Goal: Transaction & Acquisition: Purchase product/service

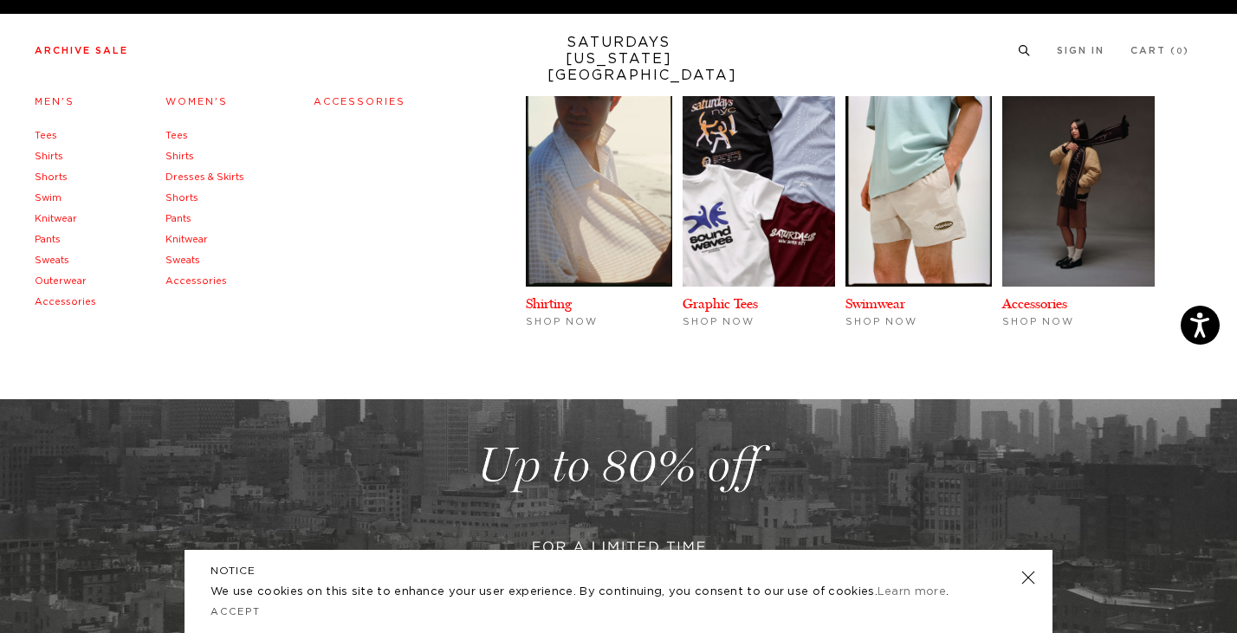
click at [63, 222] on link "Knitwear" at bounding box center [56, 219] width 42 height 10
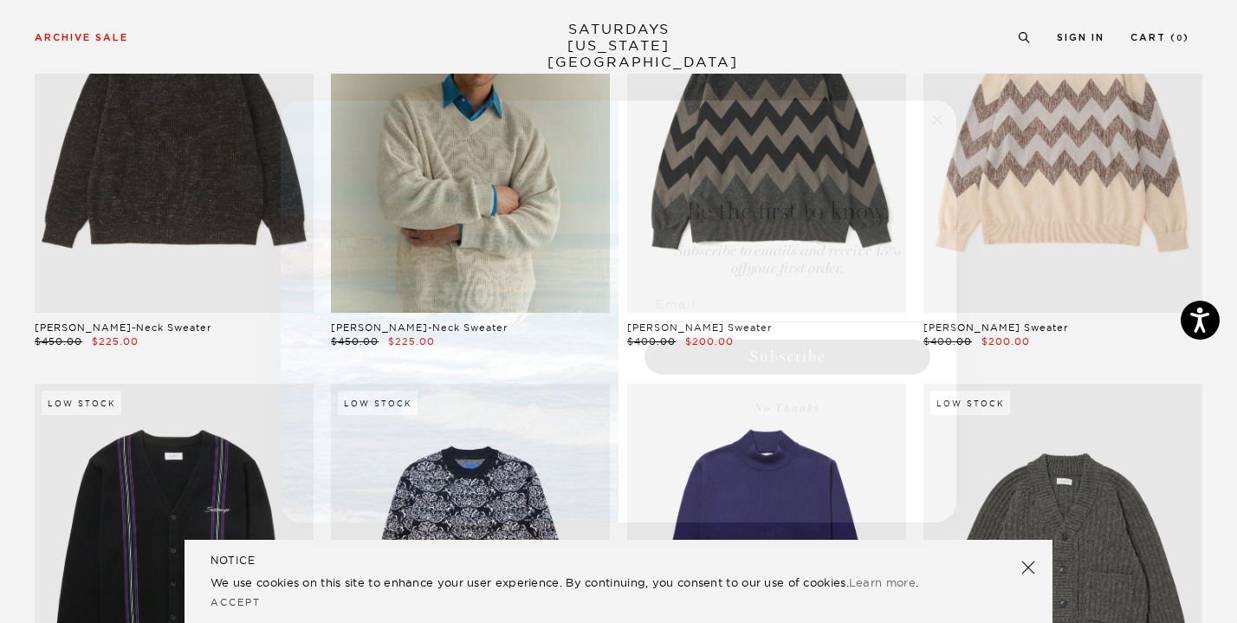
scroll to position [214, 0]
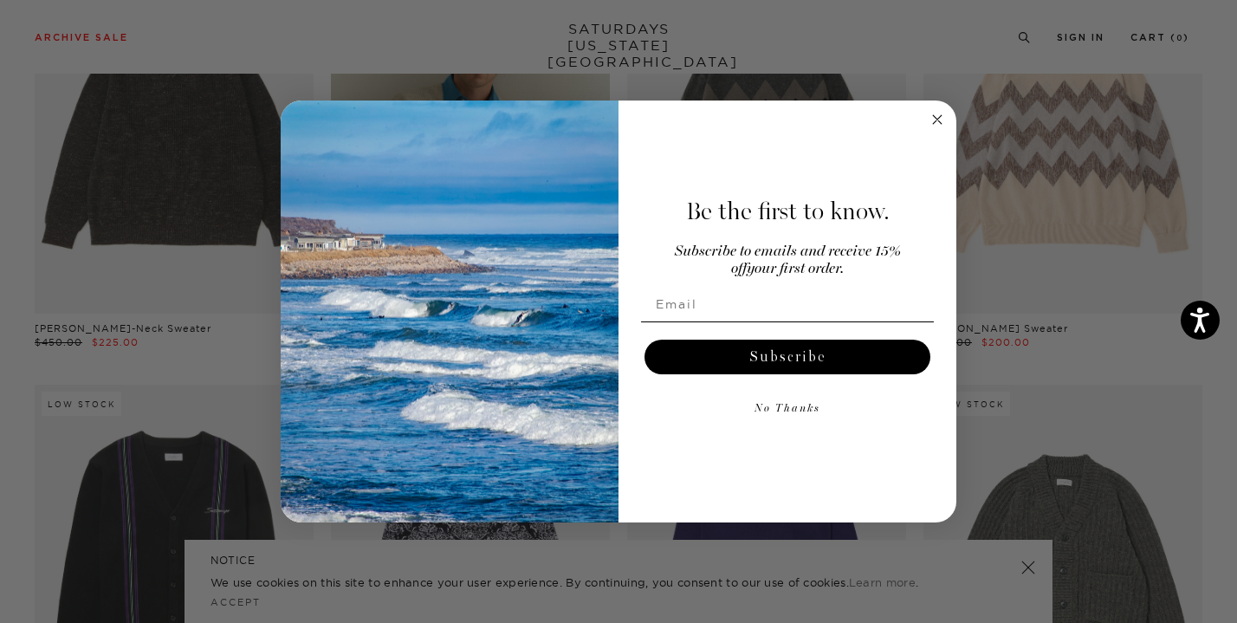
click at [935, 122] on icon "Close dialog" at bounding box center [937, 119] width 9 height 9
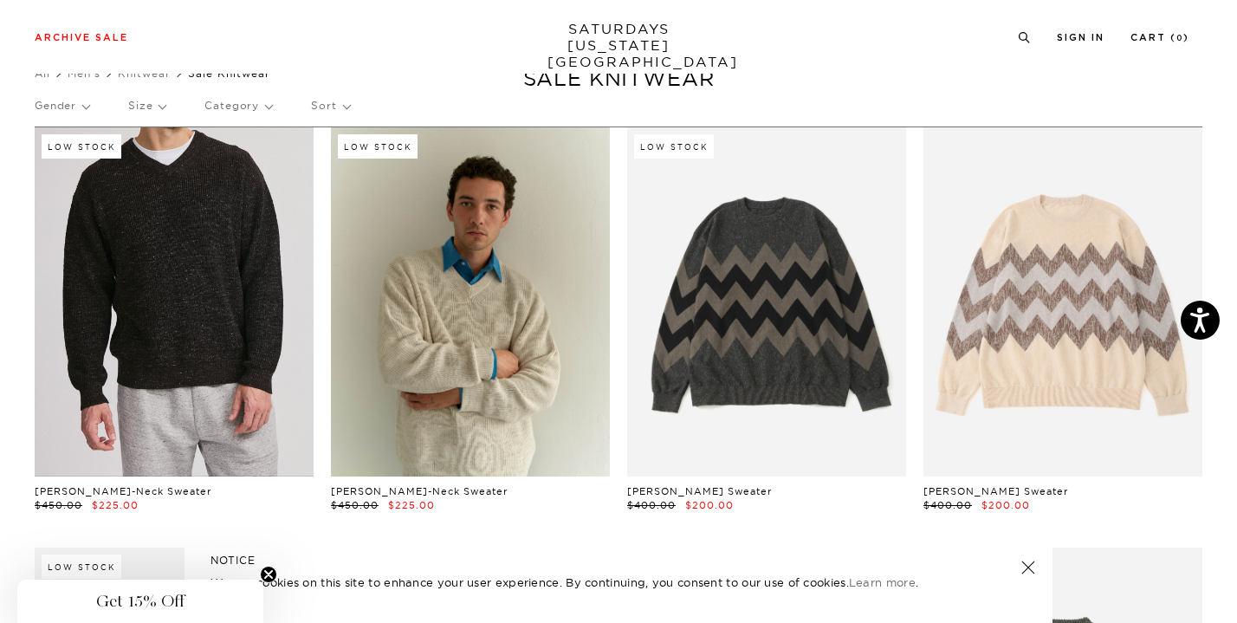
scroll to position [0, 0]
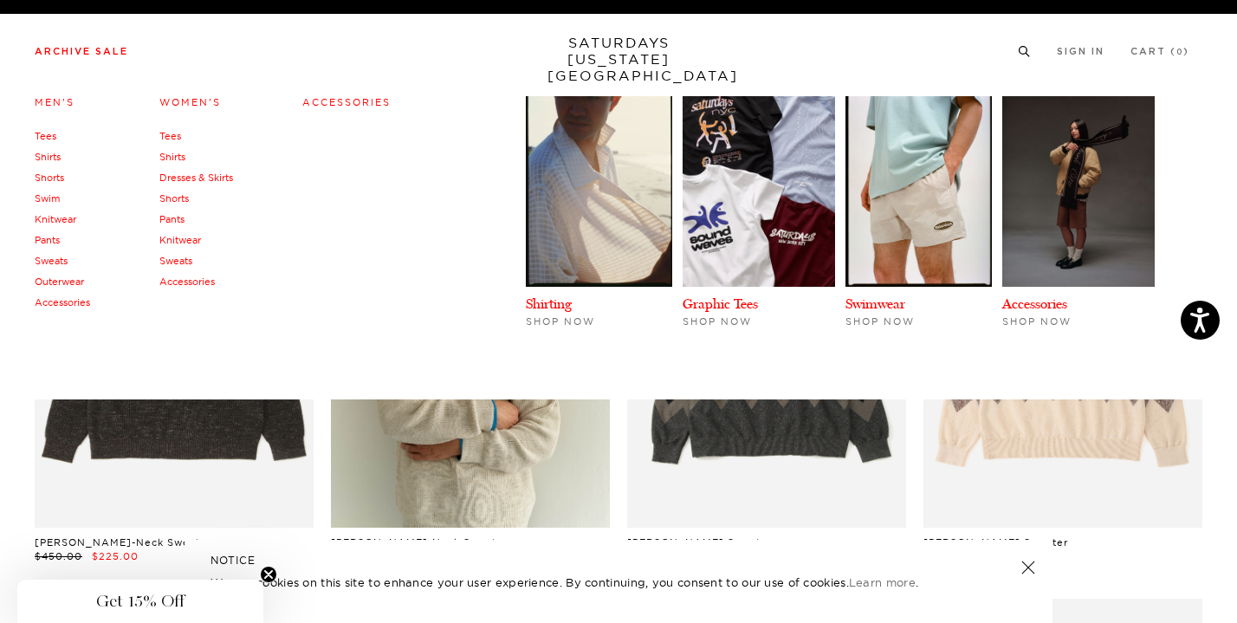
click at [51, 281] on link "Outerwear" at bounding box center [59, 282] width 49 height 12
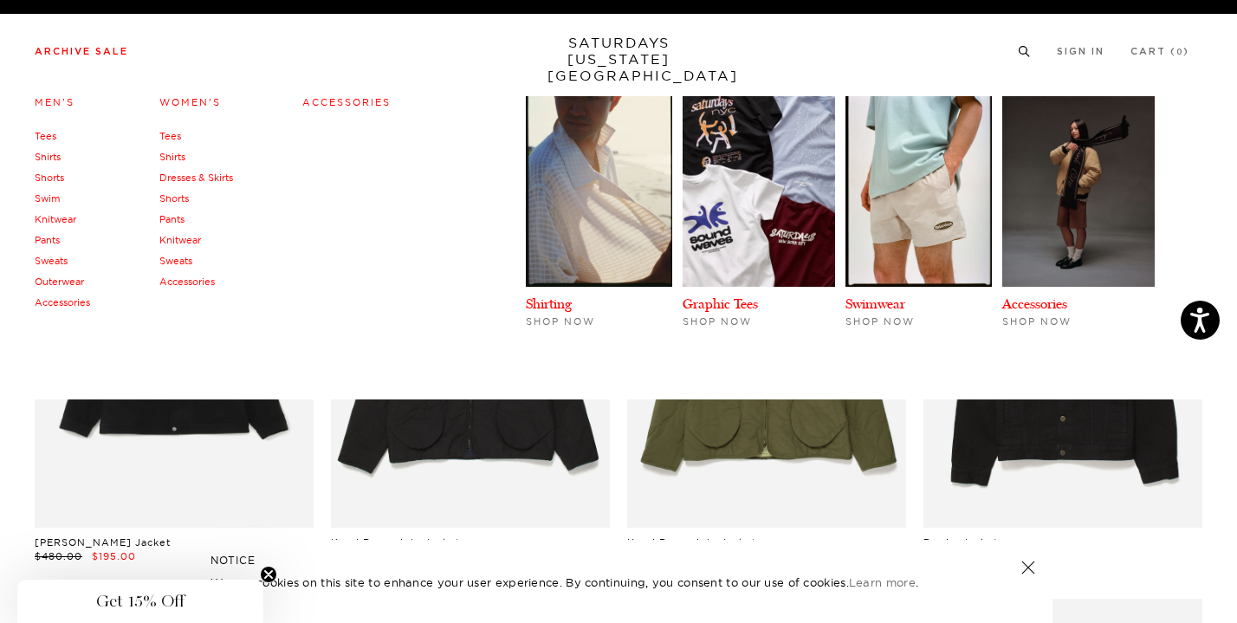
click at [52, 215] on link "Knitwear" at bounding box center [56, 219] width 42 height 12
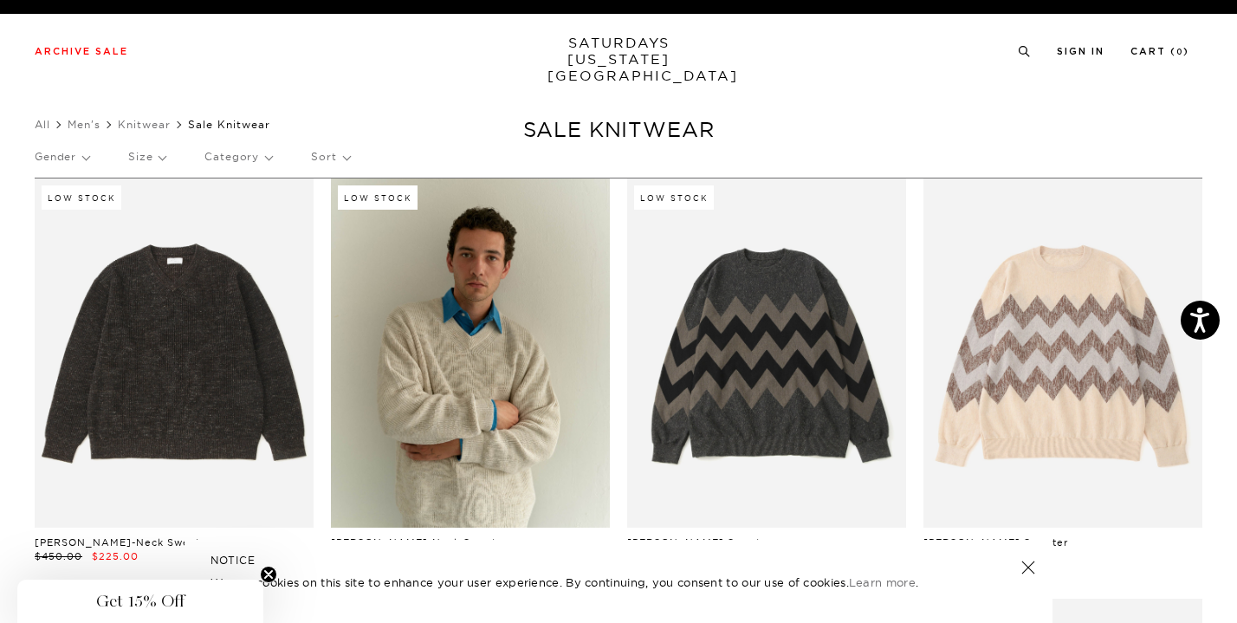
click at [615, 55] on link "SATURDAYS NEW YORK CITY" at bounding box center [619, 59] width 143 height 49
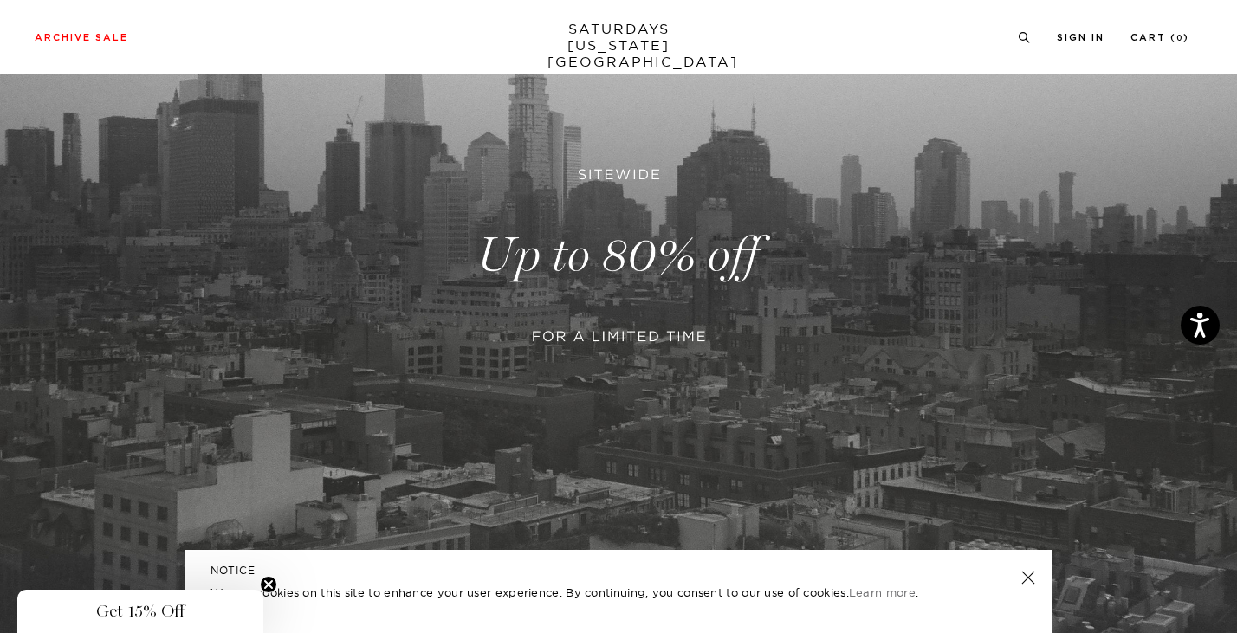
scroll to position [217, 0]
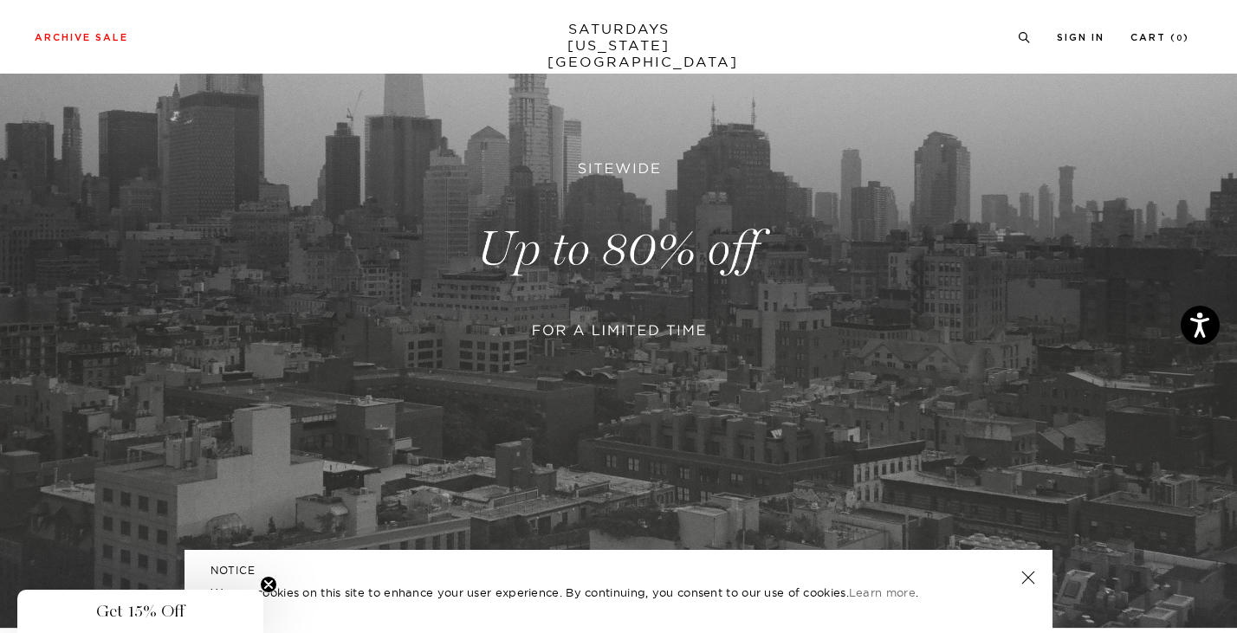
click at [1022, 575] on link at bounding box center [1028, 578] width 24 height 24
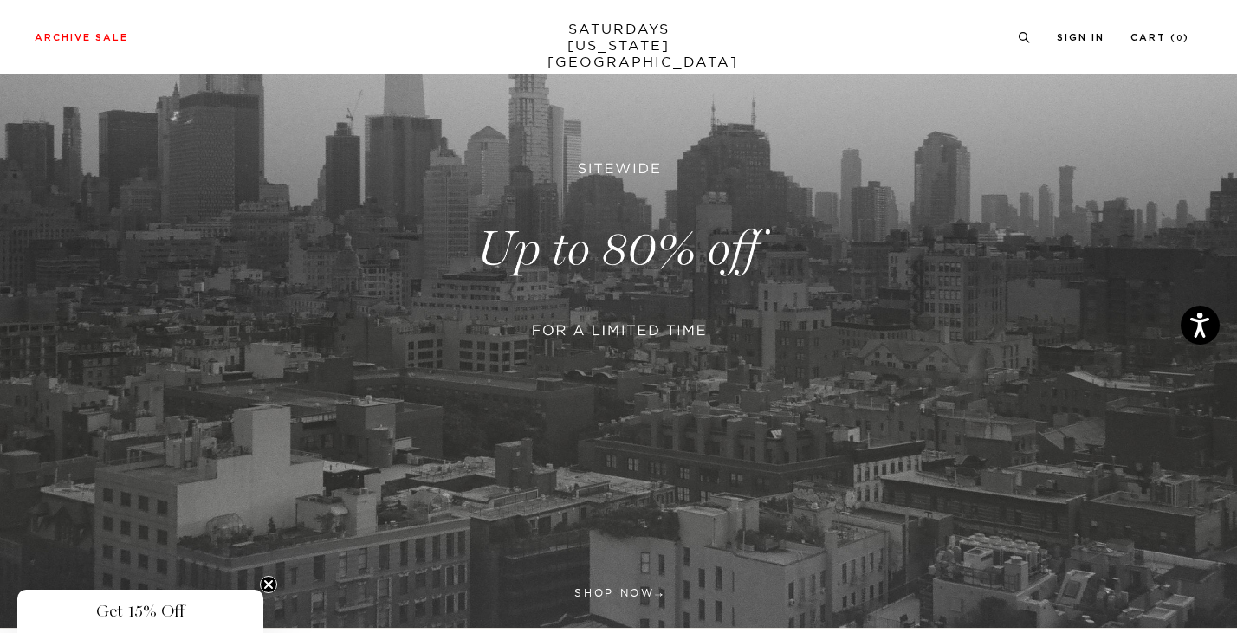
click at [708, 367] on link at bounding box center [618, 249] width 1237 height 757
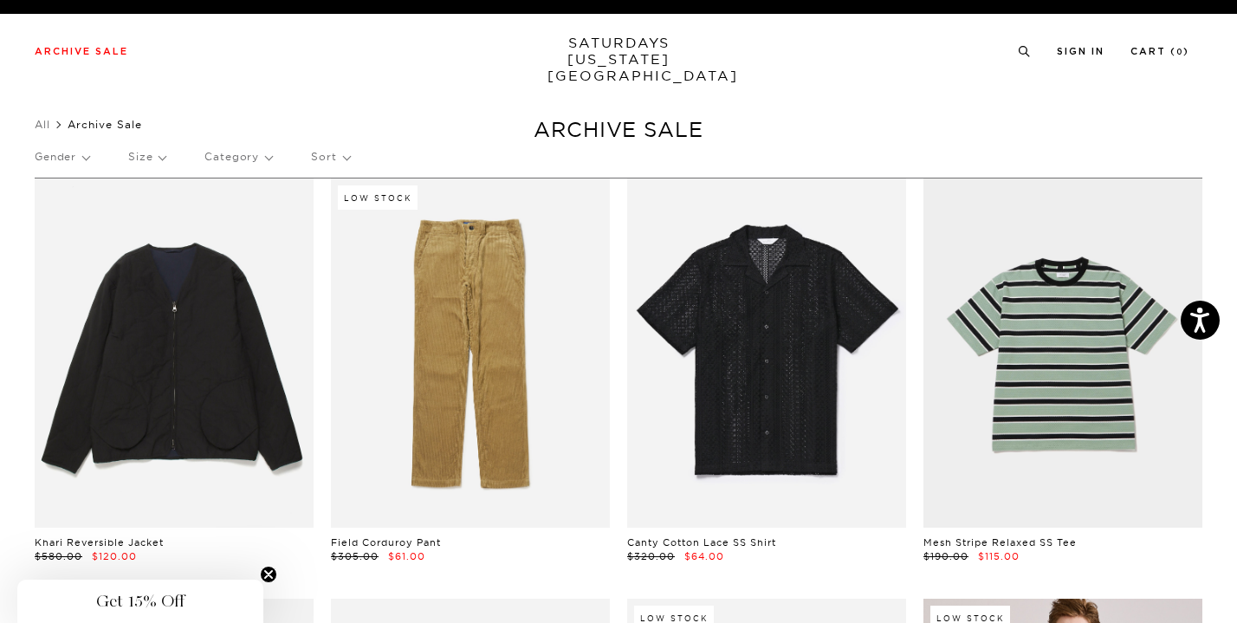
click at [238, 164] on p "Category" at bounding box center [238, 157] width 68 height 40
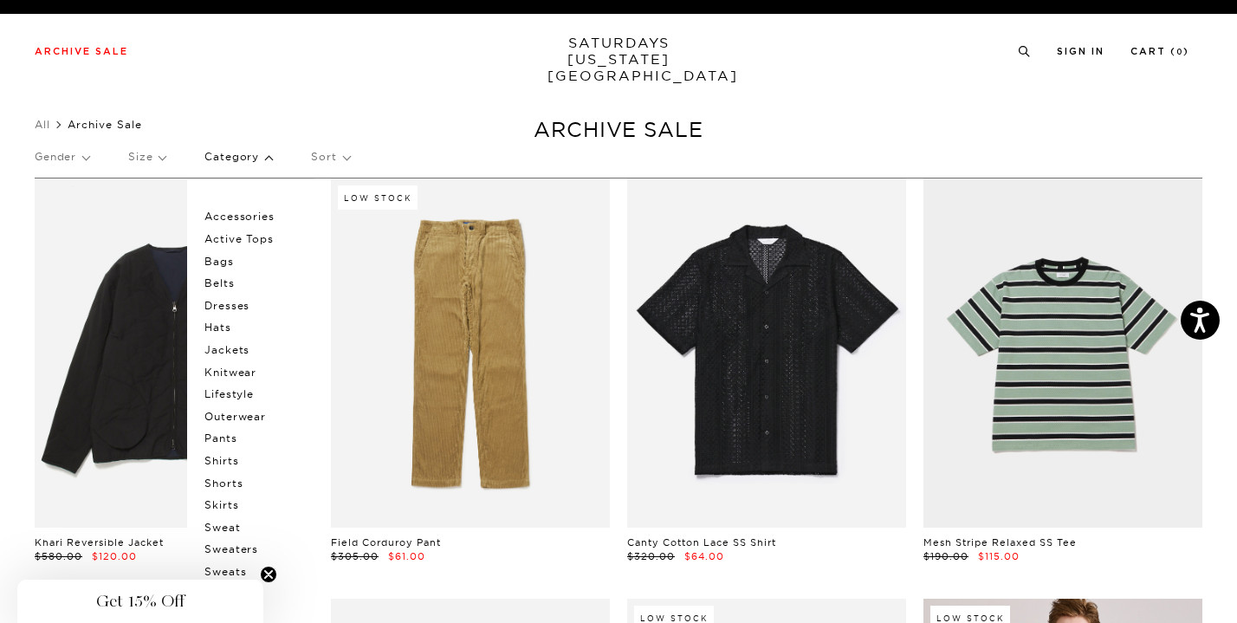
click at [222, 367] on p "Knitwear" at bounding box center [256, 372] width 104 height 23
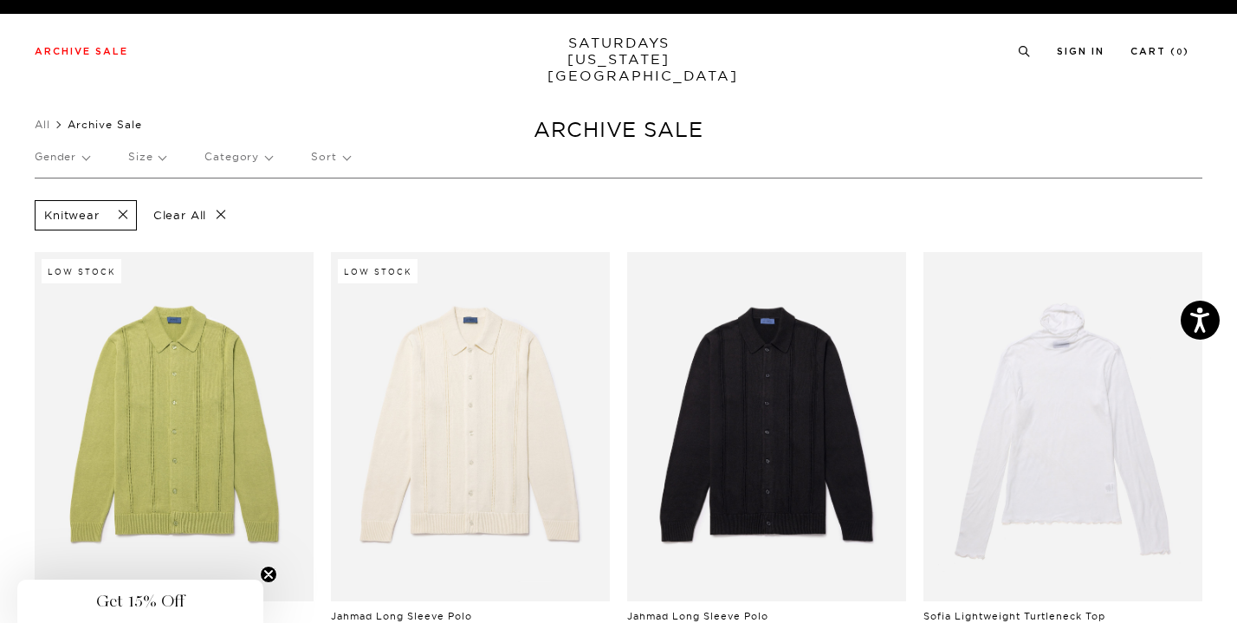
click at [46, 158] on p "Gender" at bounding box center [62, 157] width 55 height 40
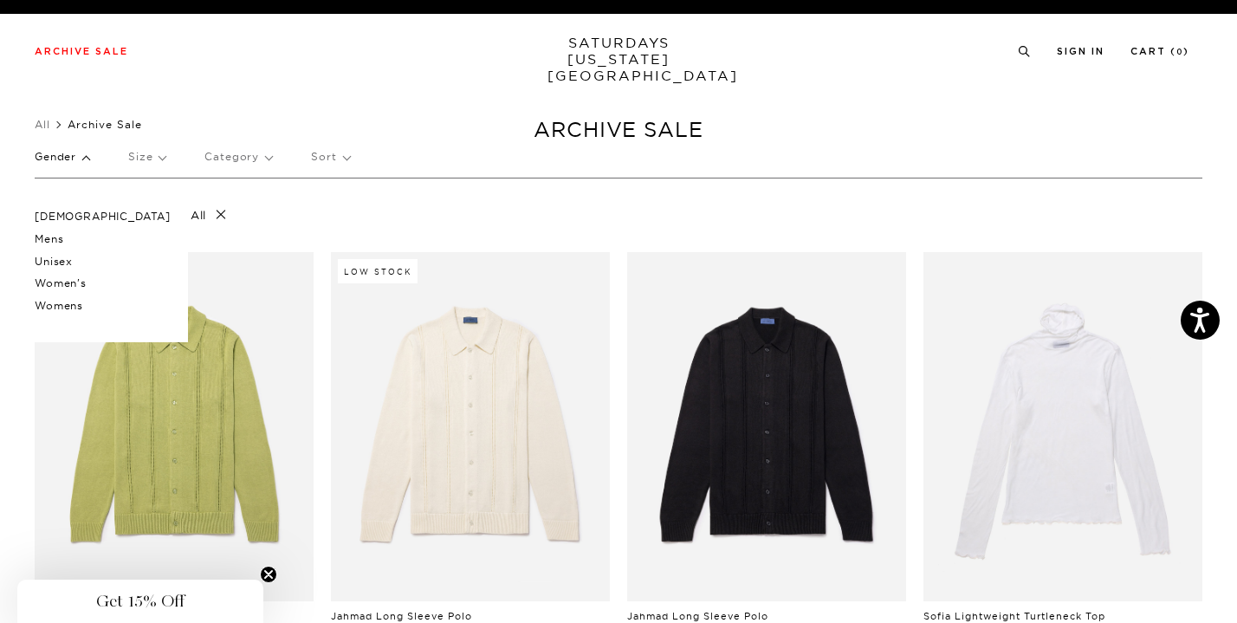
click at [57, 235] on p "Mens" at bounding box center [103, 239] width 136 height 23
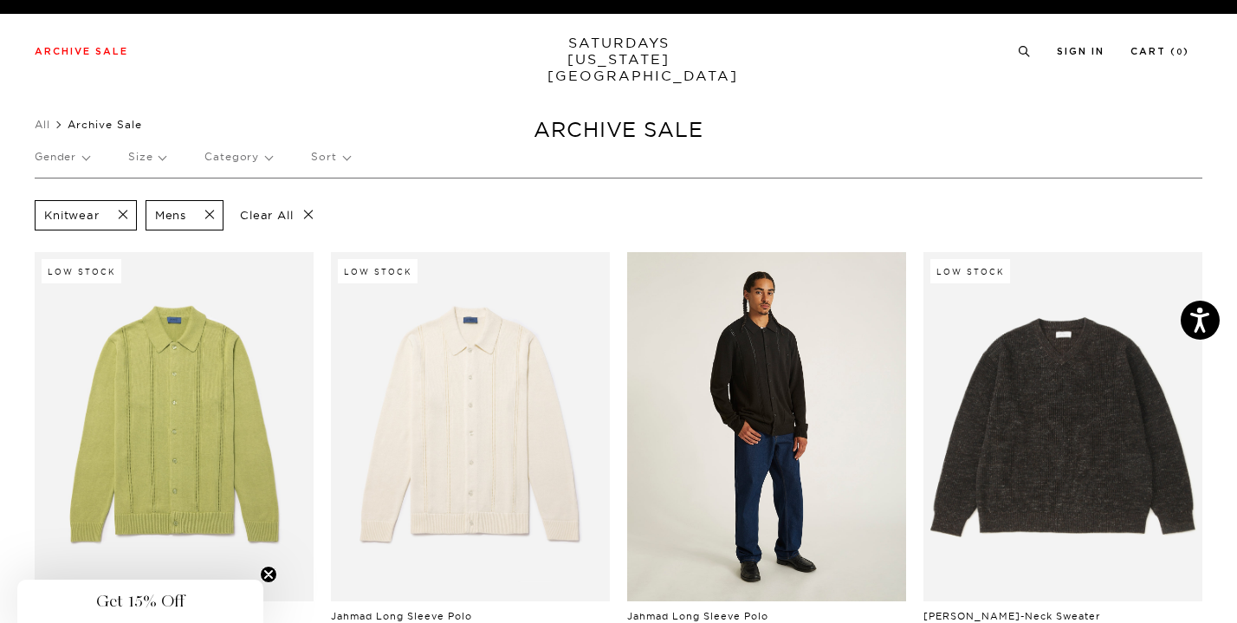
click at [739, 410] on link at bounding box center [766, 426] width 279 height 349
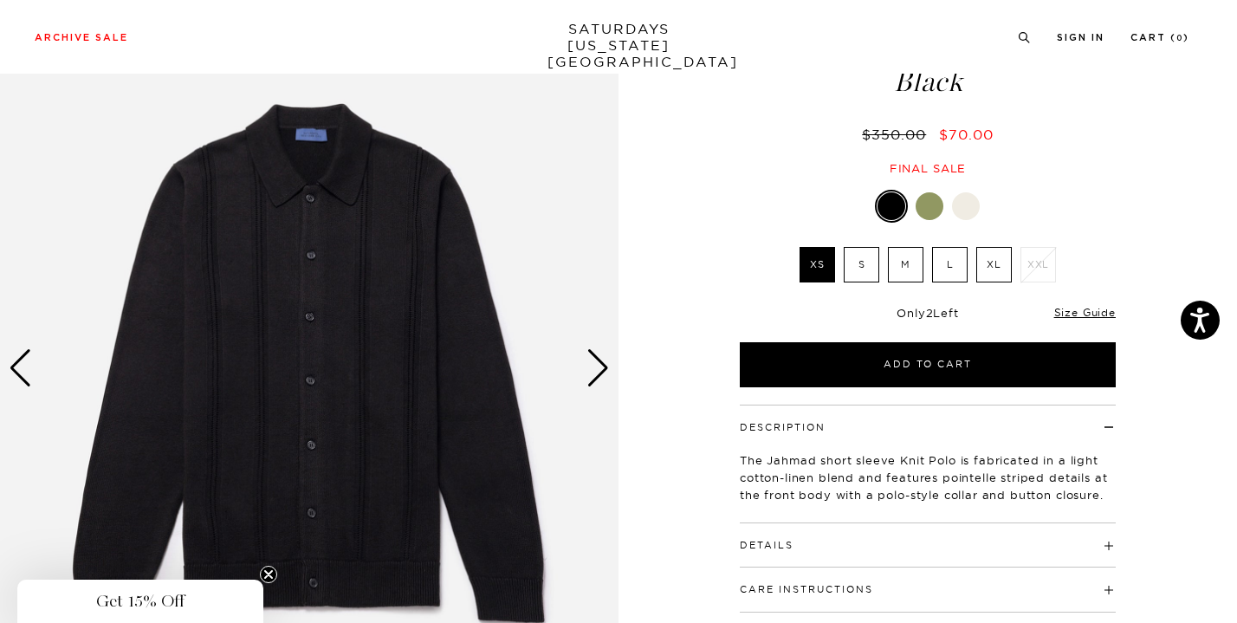
scroll to position [108, 0]
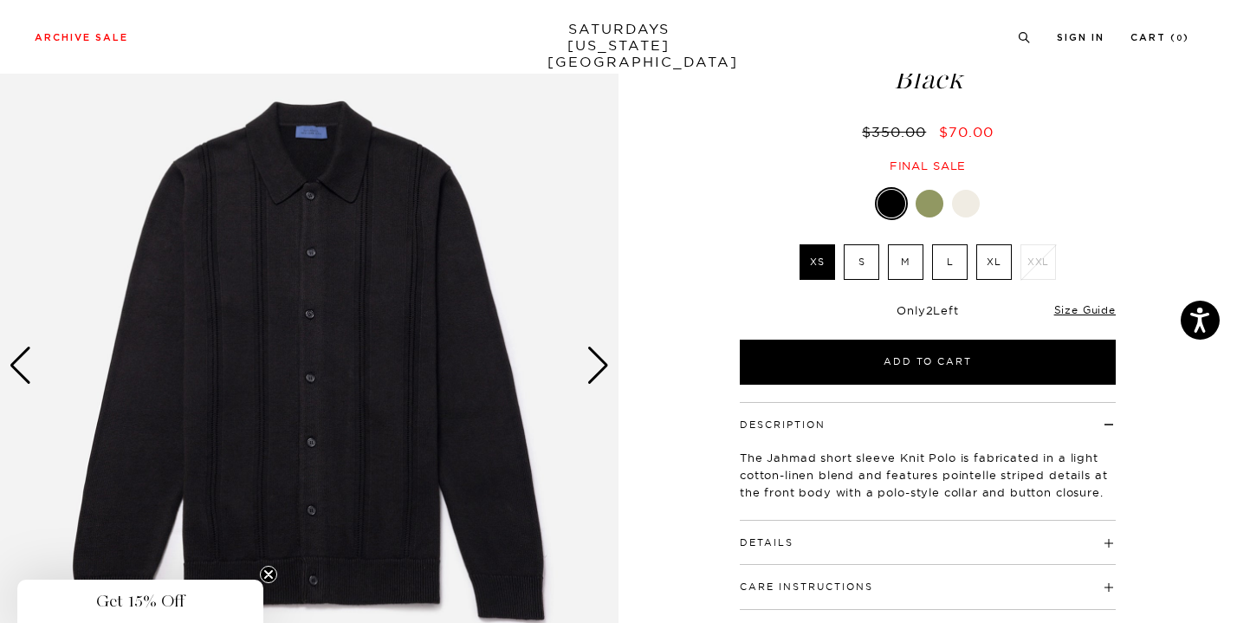
click at [599, 365] on div "Next slide" at bounding box center [598, 366] width 23 height 38
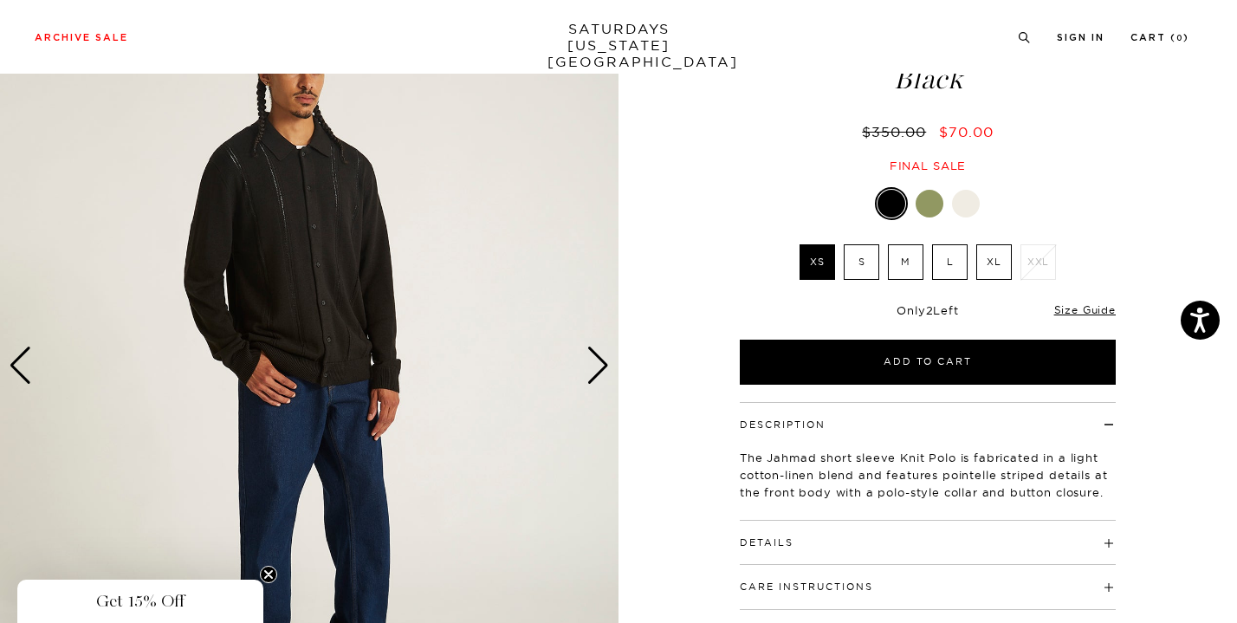
click at [599, 365] on div "Next slide" at bounding box center [598, 366] width 23 height 38
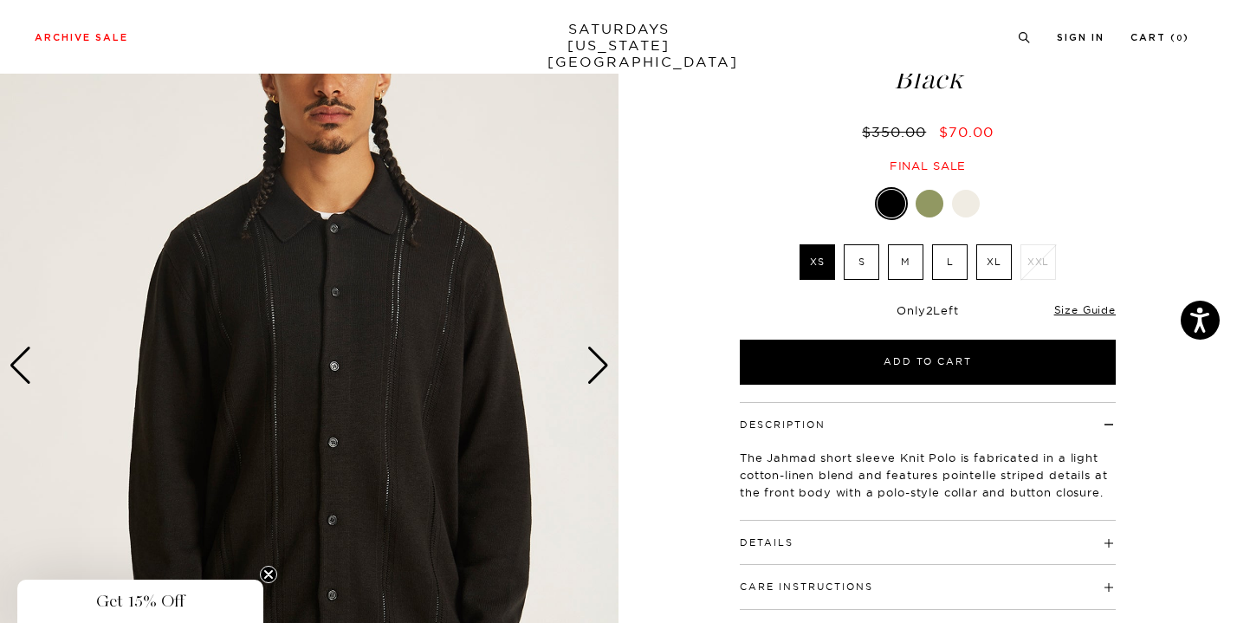
click at [599, 365] on div "Next slide" at bounding box center [598, 366] width 23 height 38
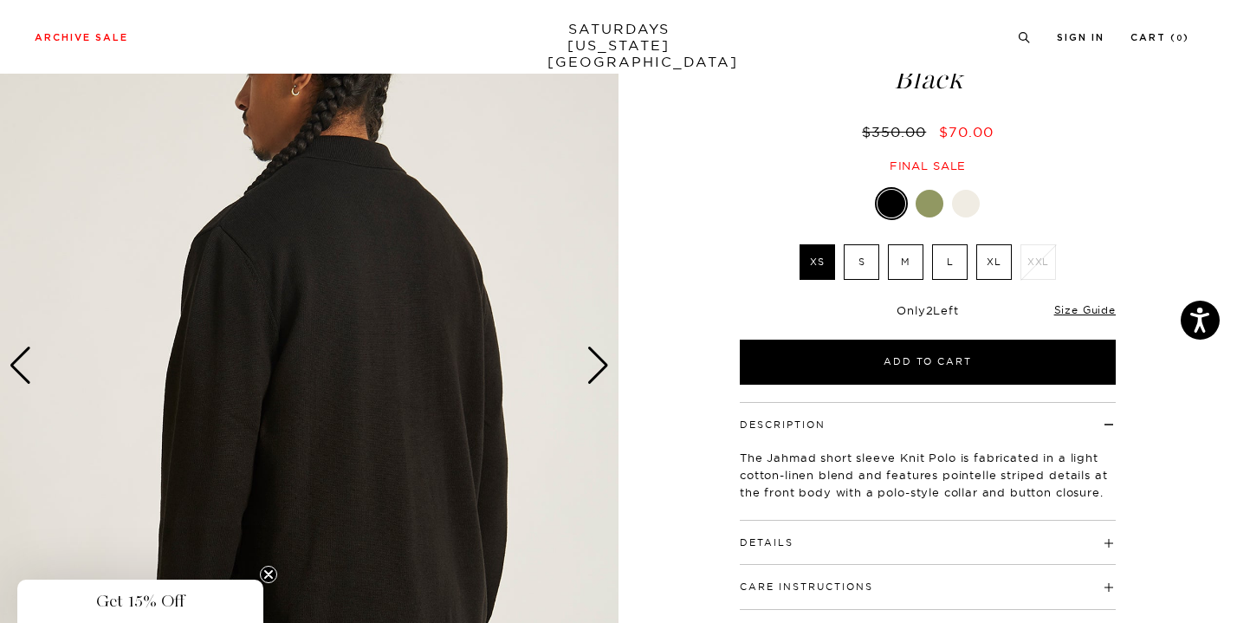
click at [599, 365] on div "Next slide" at bounding box center [598, 366] width 23 height 38
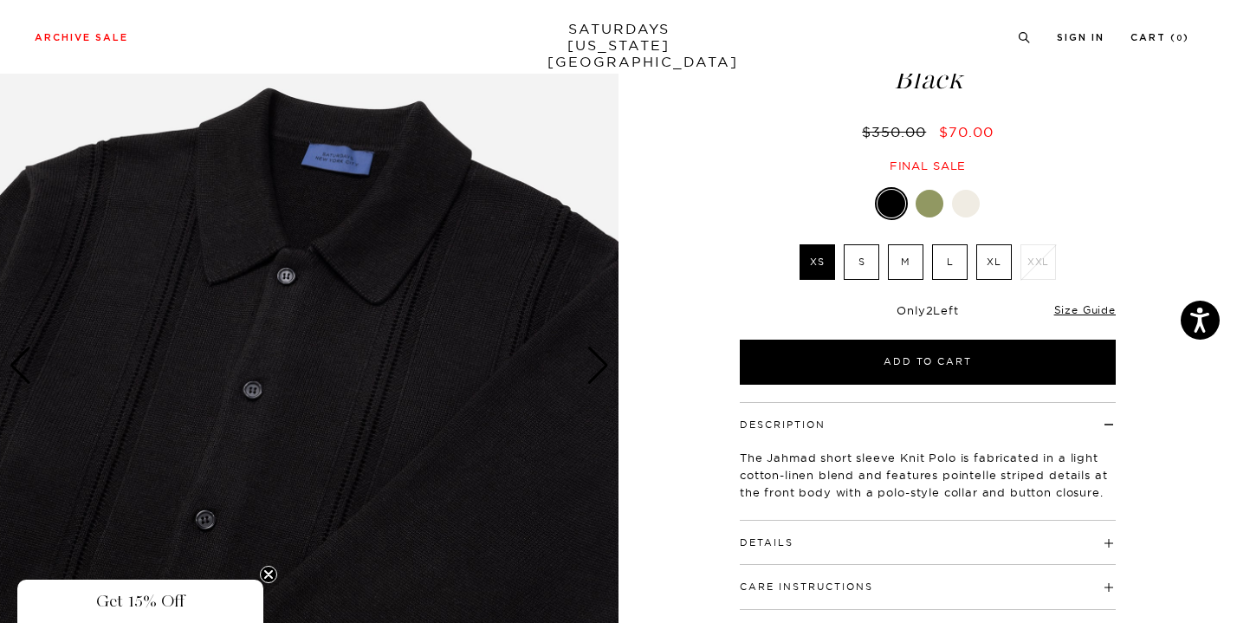
click at [789, 544] on button "Details" at bounding box center [767, 543] width 54 height 10
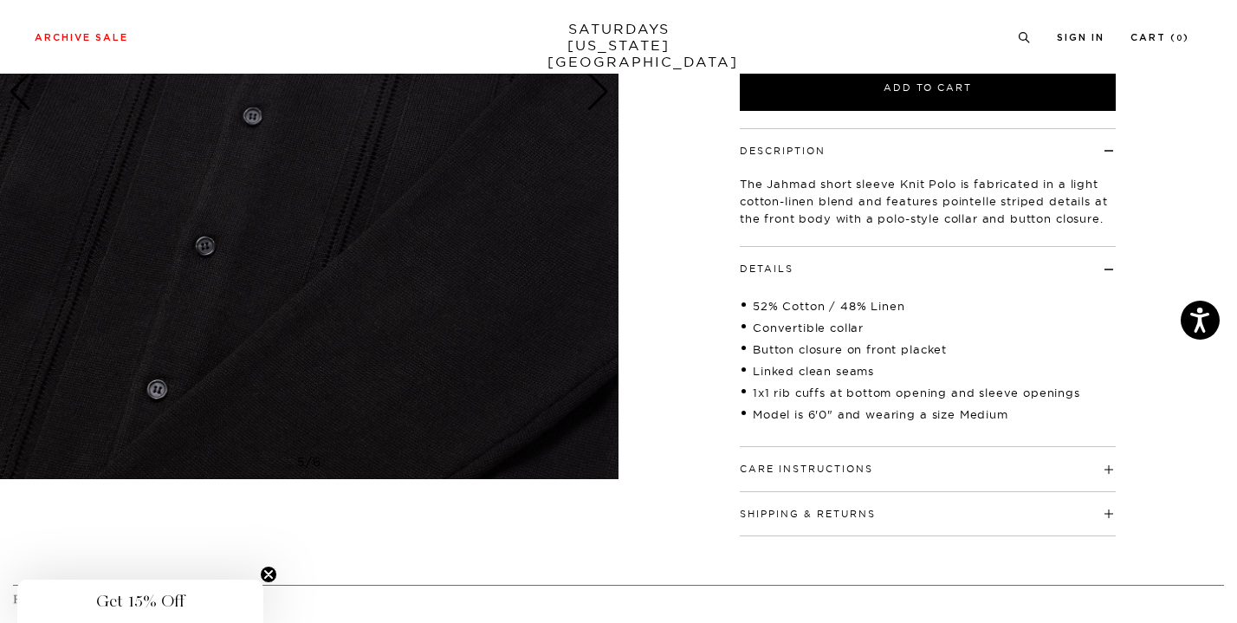
scroll to position [389, 0]
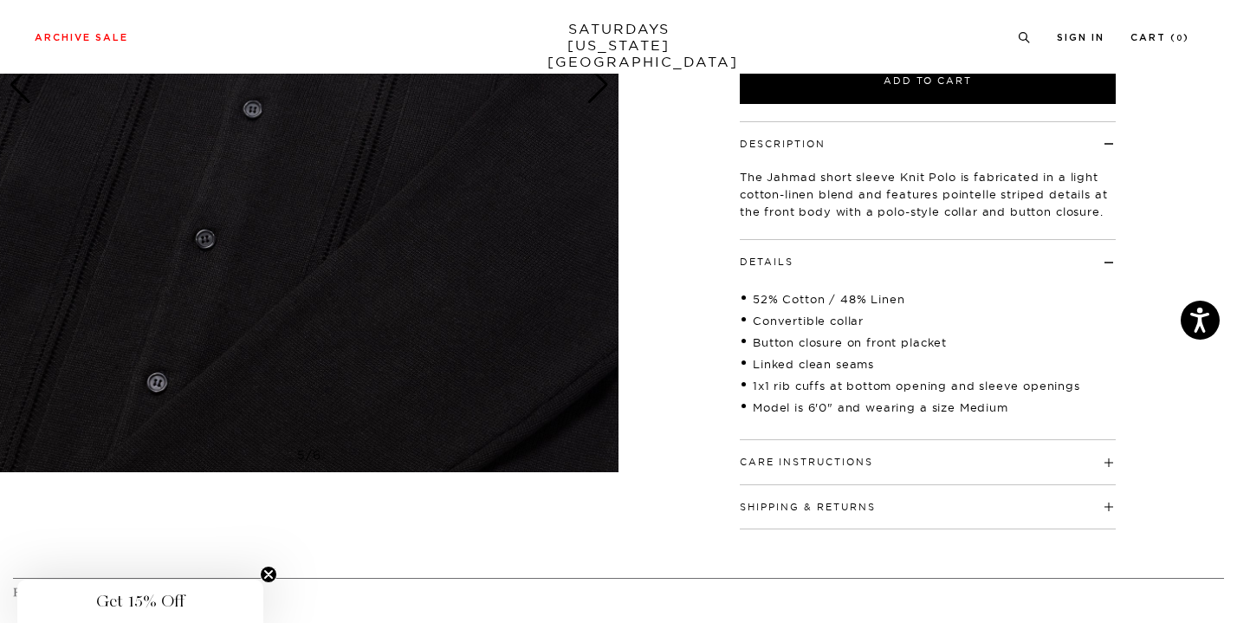
click at [784, 471] on div "Care Instructions Hand wash in cold water Do not bleach Iron at low heat Dry cl…" at bounding box center [928, 462] width 376 height 44
click at [783, 462] on button "Care Instructions" at bounding box center [806, 462] width 133 height 10
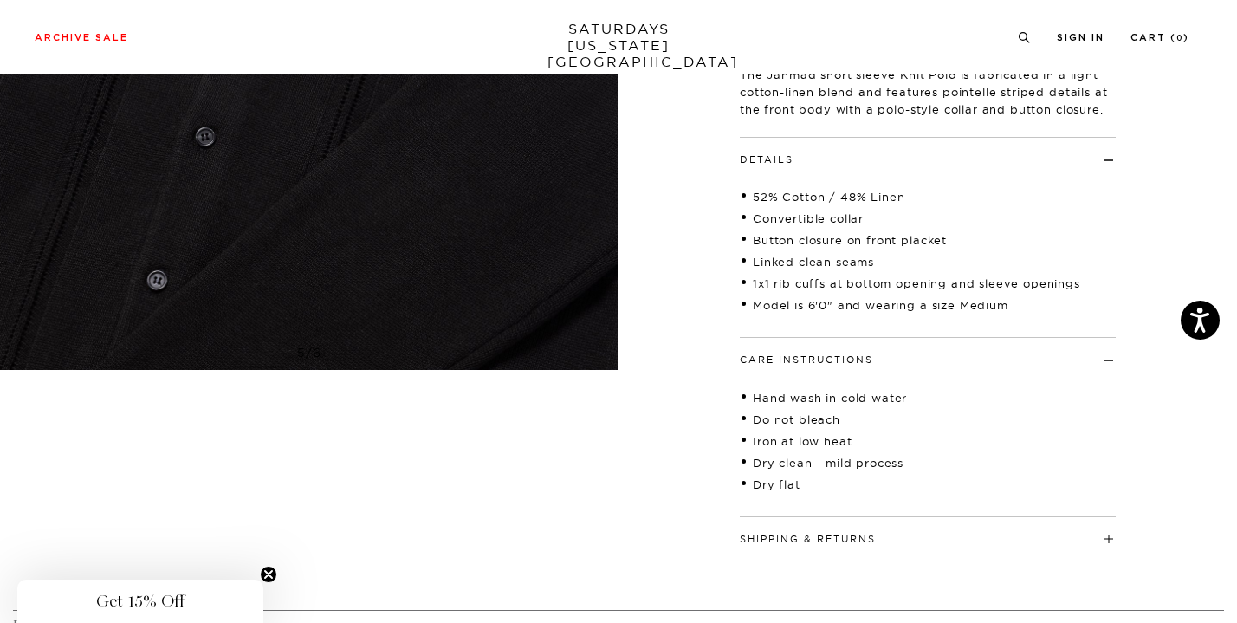
scroll to position [493, 0]
click at [784, 527] on h4 "Shipping & Returns" at bounding box center [928, 530] width 376 height 29
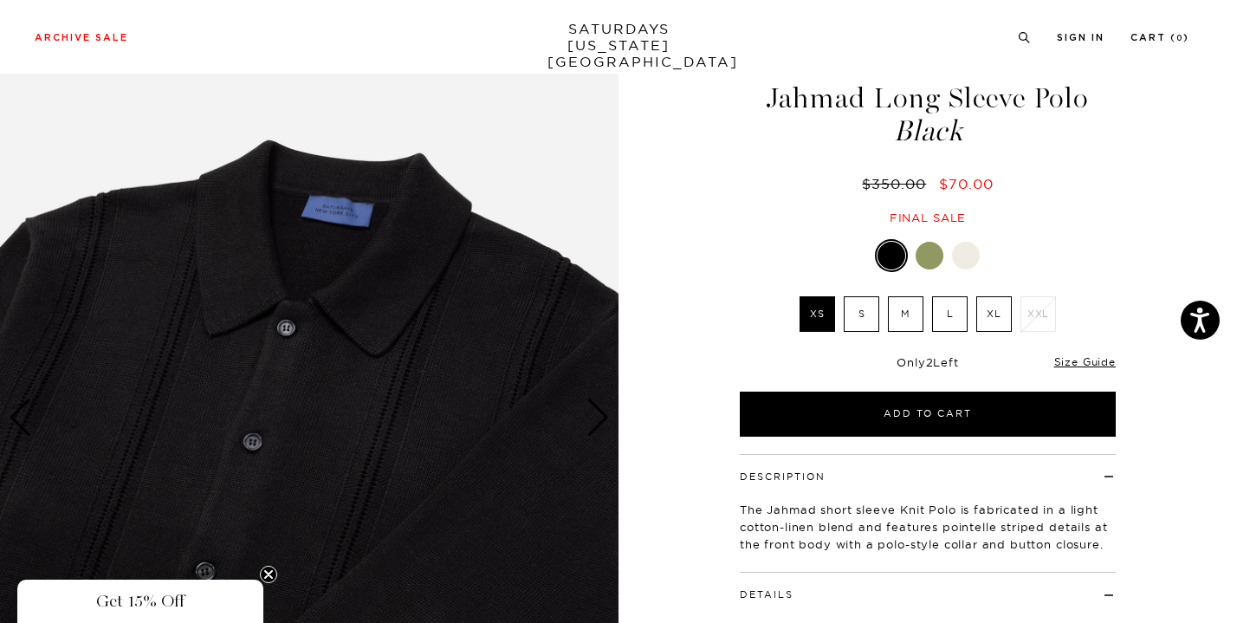
scroll to position [44, 0]
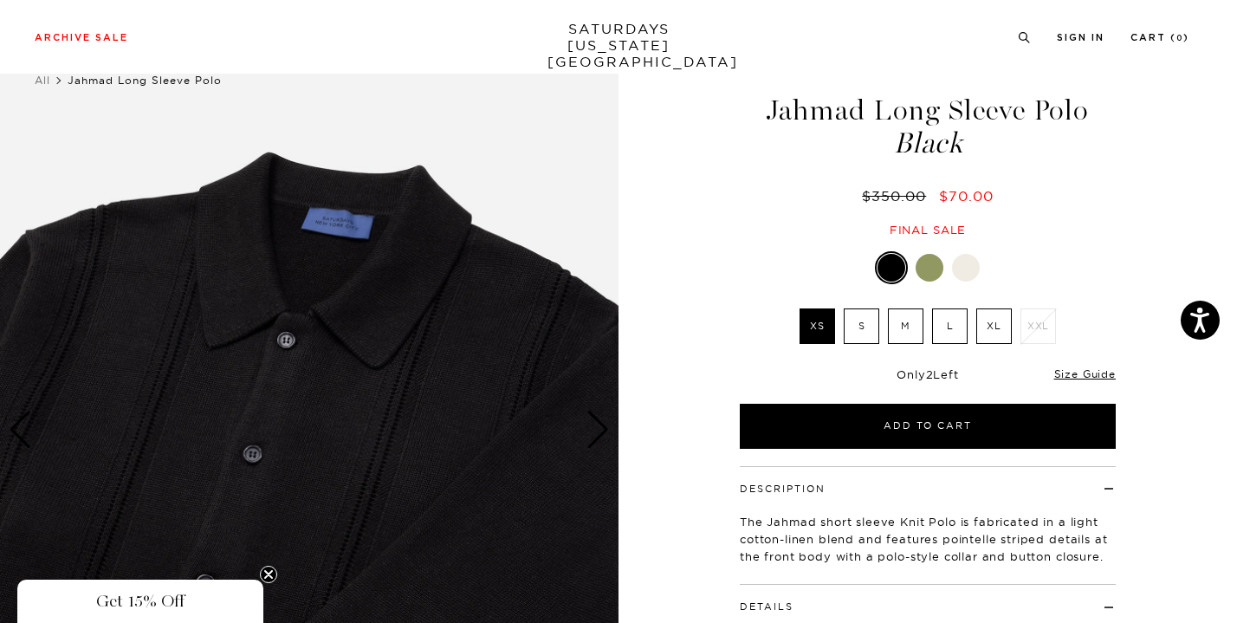
click at [992, 329] on label "XL" at bounding box center [994, 326] width 36 height 36
click at [0, 0] on input "XL" at bounding box center [0, 0] width 0 height 0
click at [951, 324] on label "L" at bounding box center [950, 326] width 36 height 36
click at [0, 0] on input "L" at bounding box center [0, 0] width 0 height 0
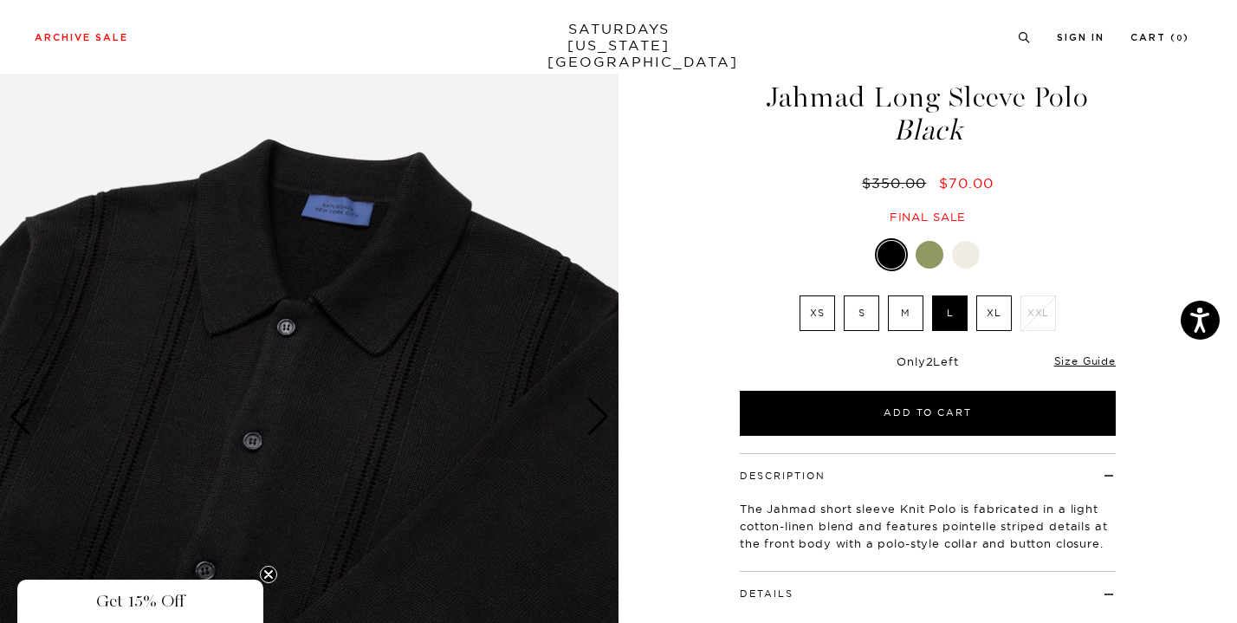
scroll to position [56, 0]
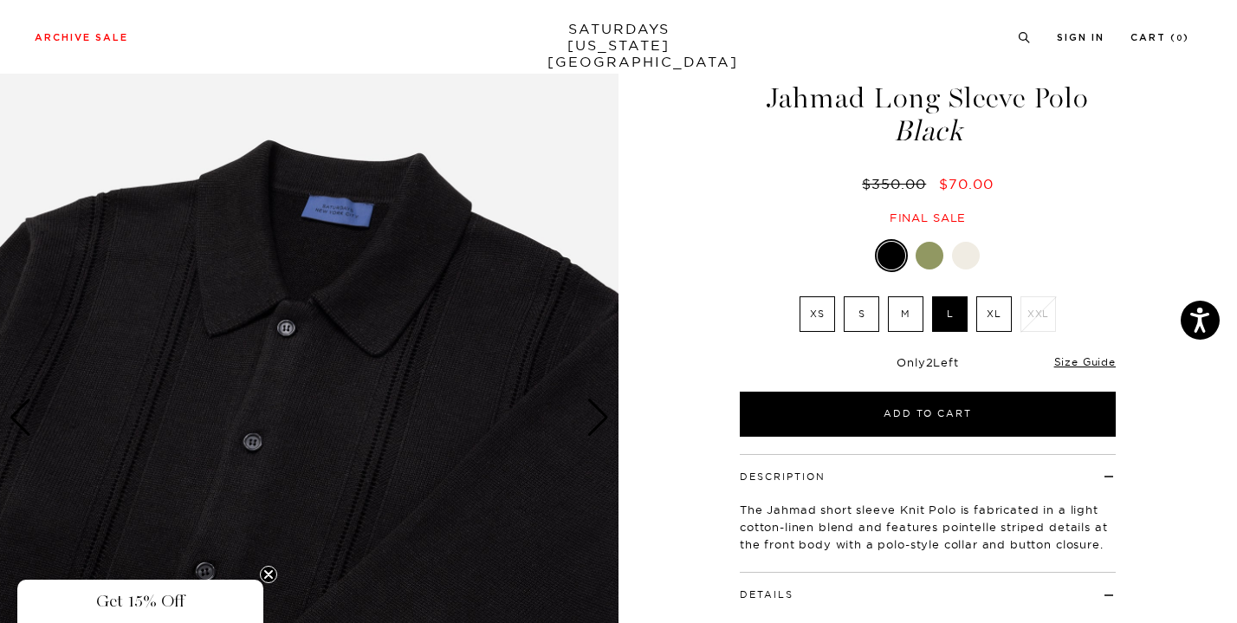
click at [519, 371] on img at bounding box center [309, 418] width 619 height 774
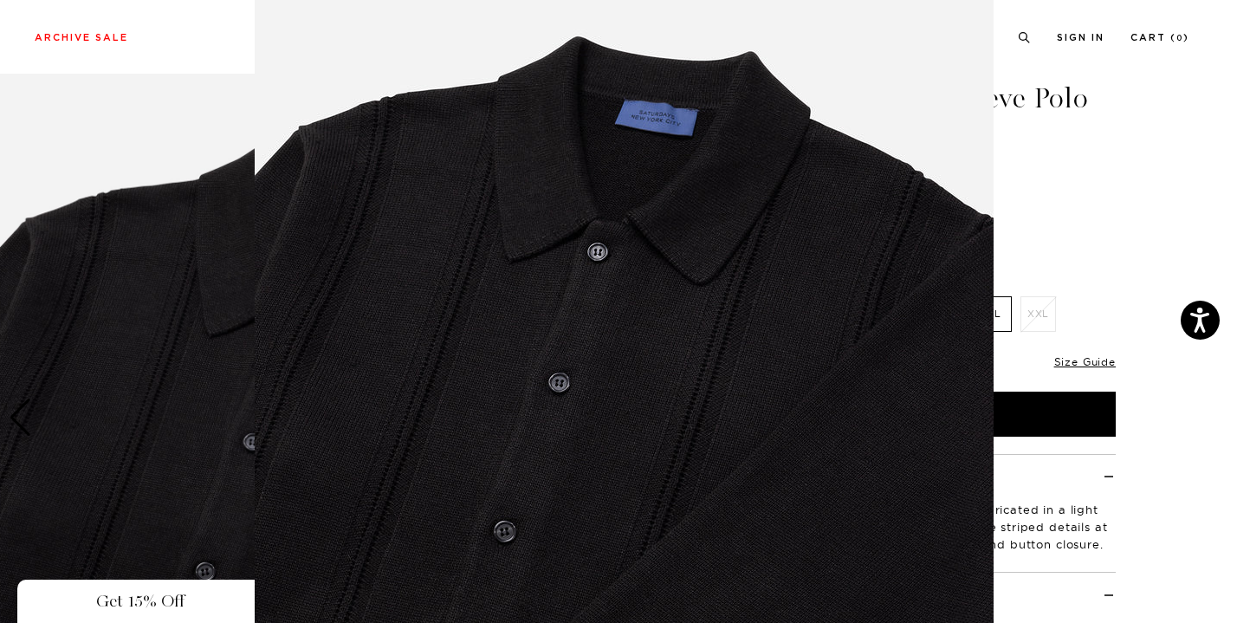
scroll to position [85, 0]
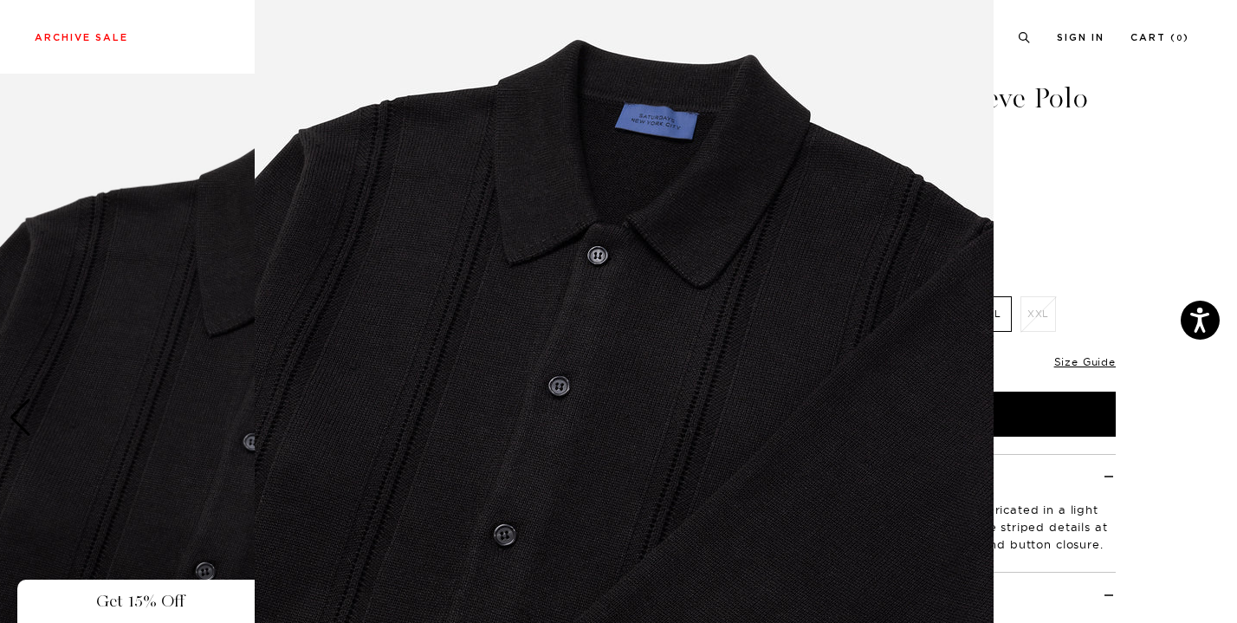
click at [1185, 204] on figure at bounding box center [618, 311] width 1237 height 623
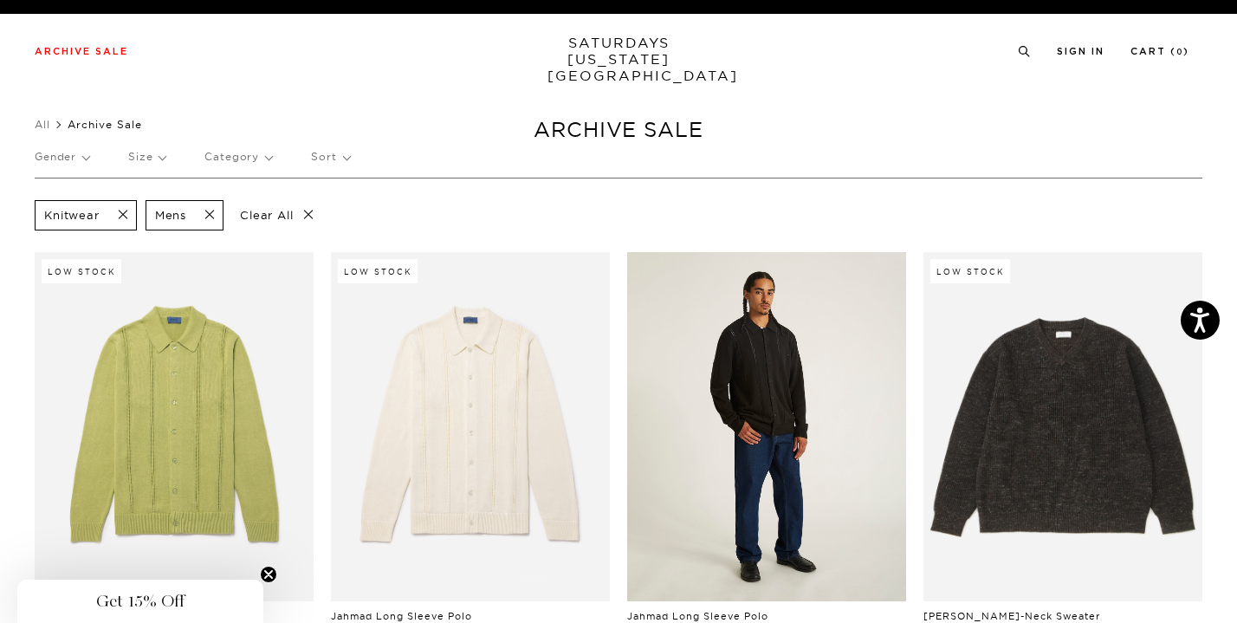
click at [691, 415] on link at bounding box center [766, 426] width 279 height 349
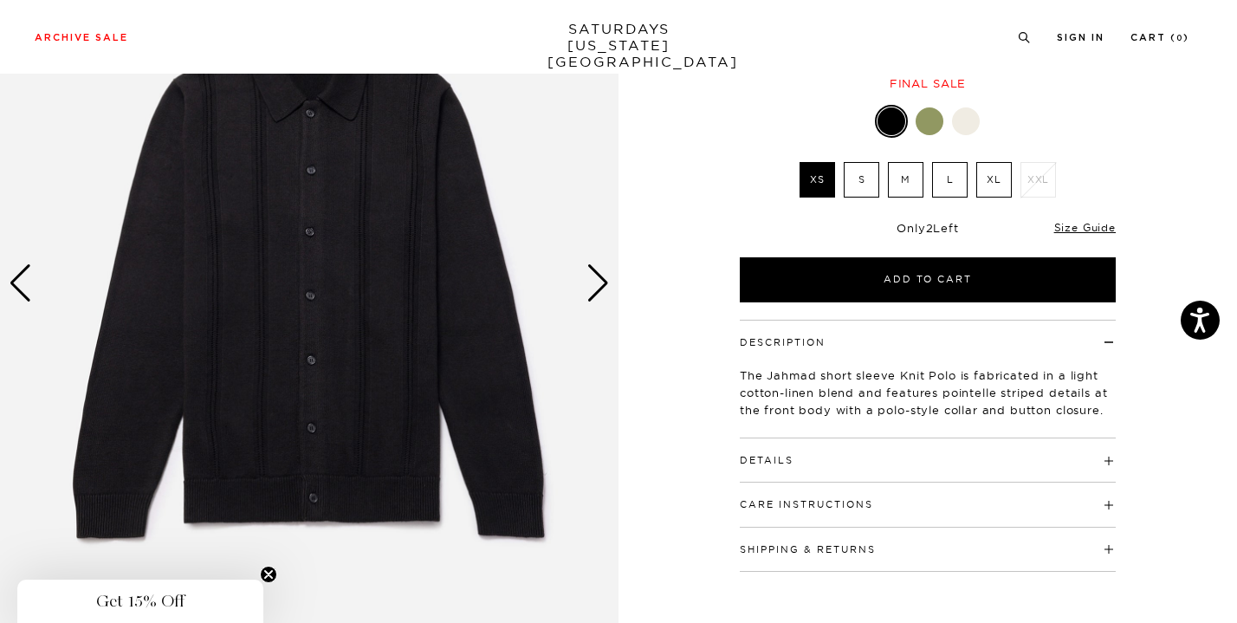
scroll to position [187, 0]
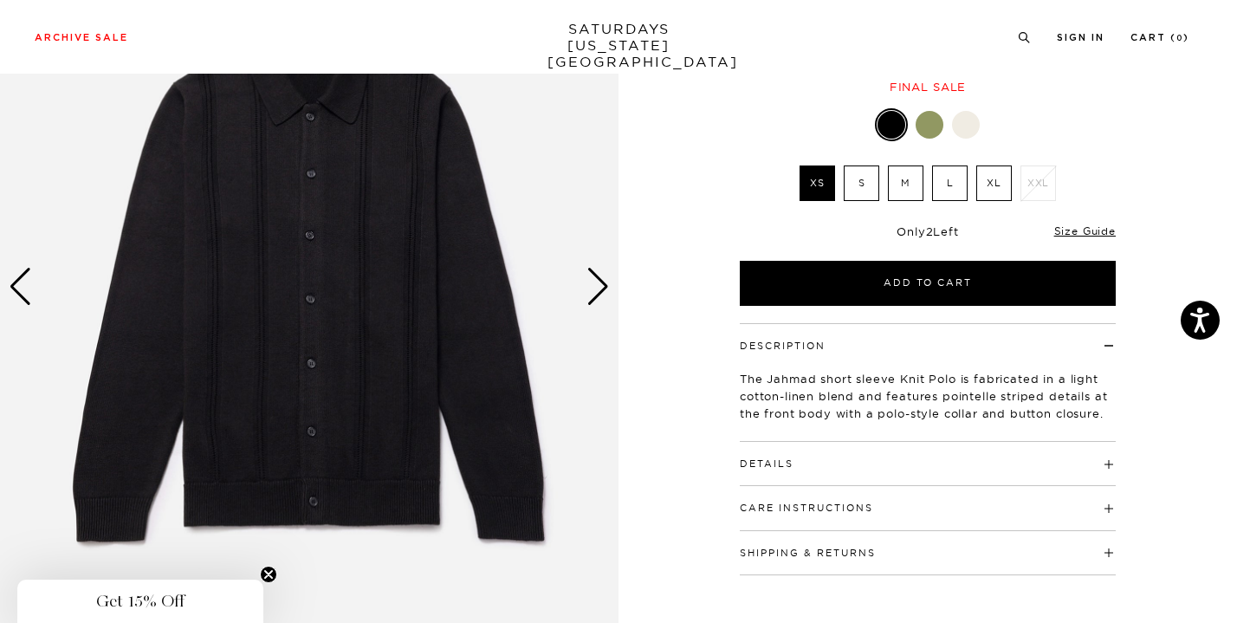
click at [592, 277] on div "Next slide" at bounding box center [598, 287] width 23 height 38
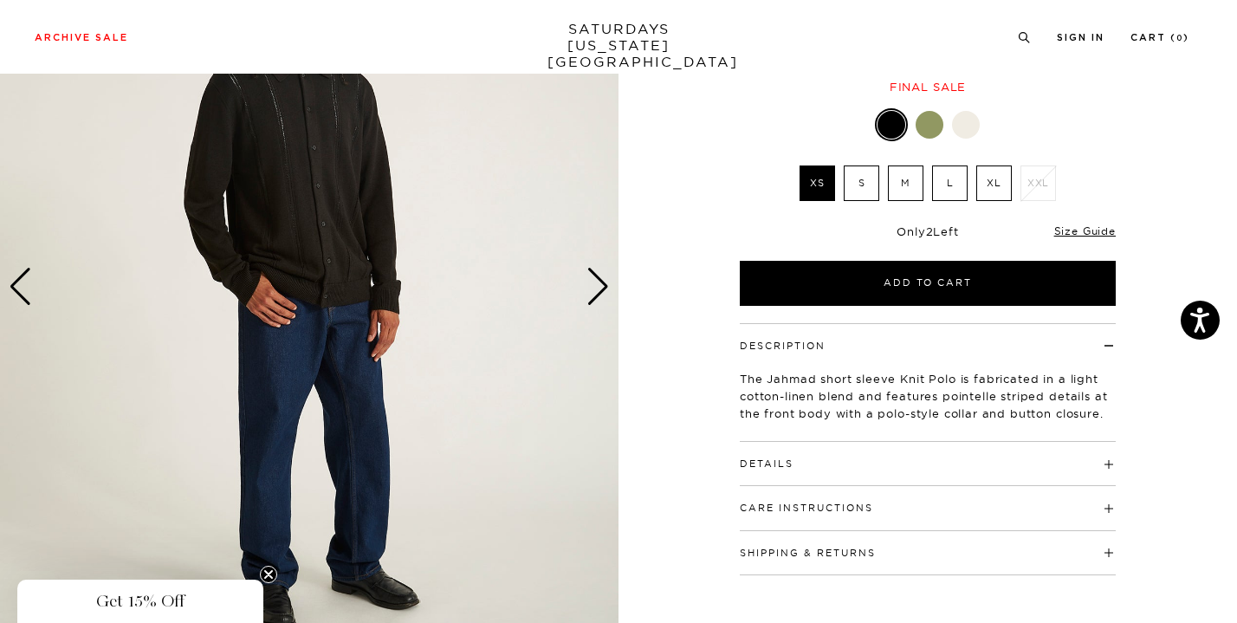
click at [592, 277] on div "Next slide" at bounding box center [598, 287] width 23 height 38
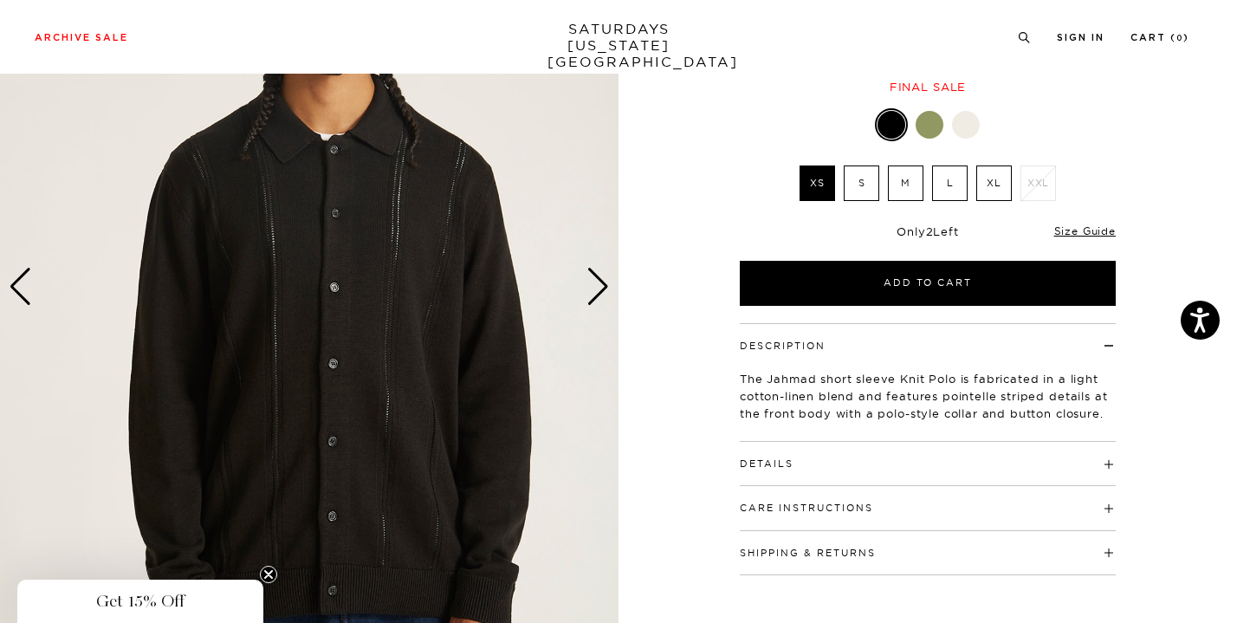
click at [592, 277] on div "Next slide" at bounding box center [598, 287] width 23 height 38
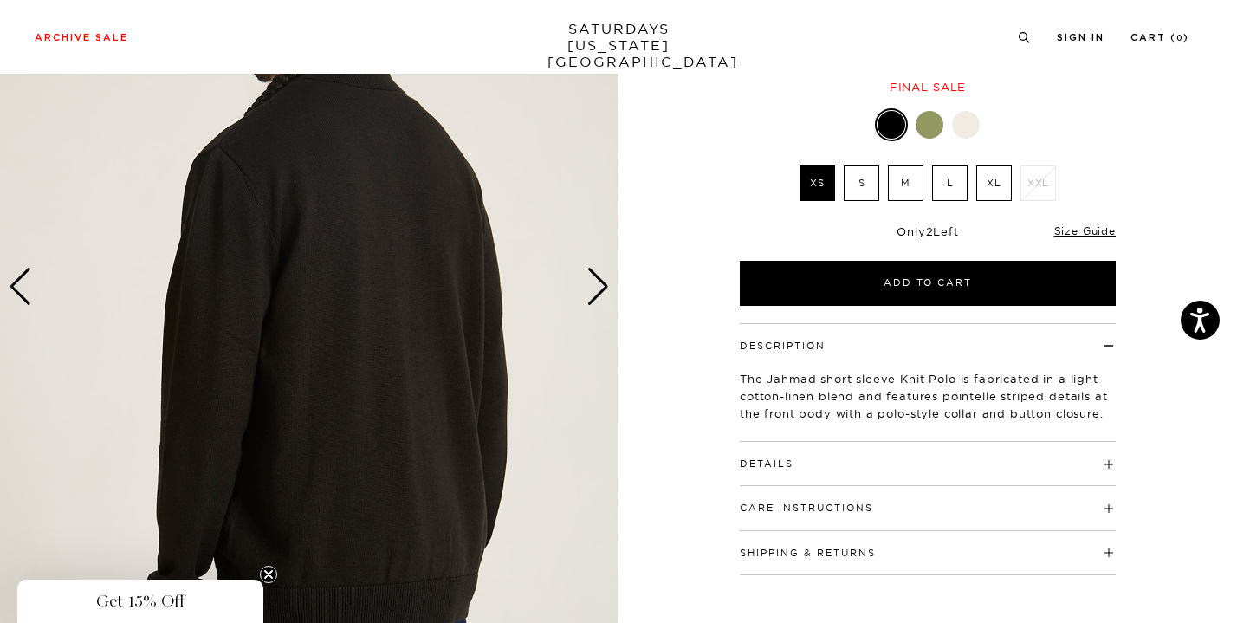
click at [592, 277] on div "Next slide" at bounding box center [598, 287] width 23 height 38
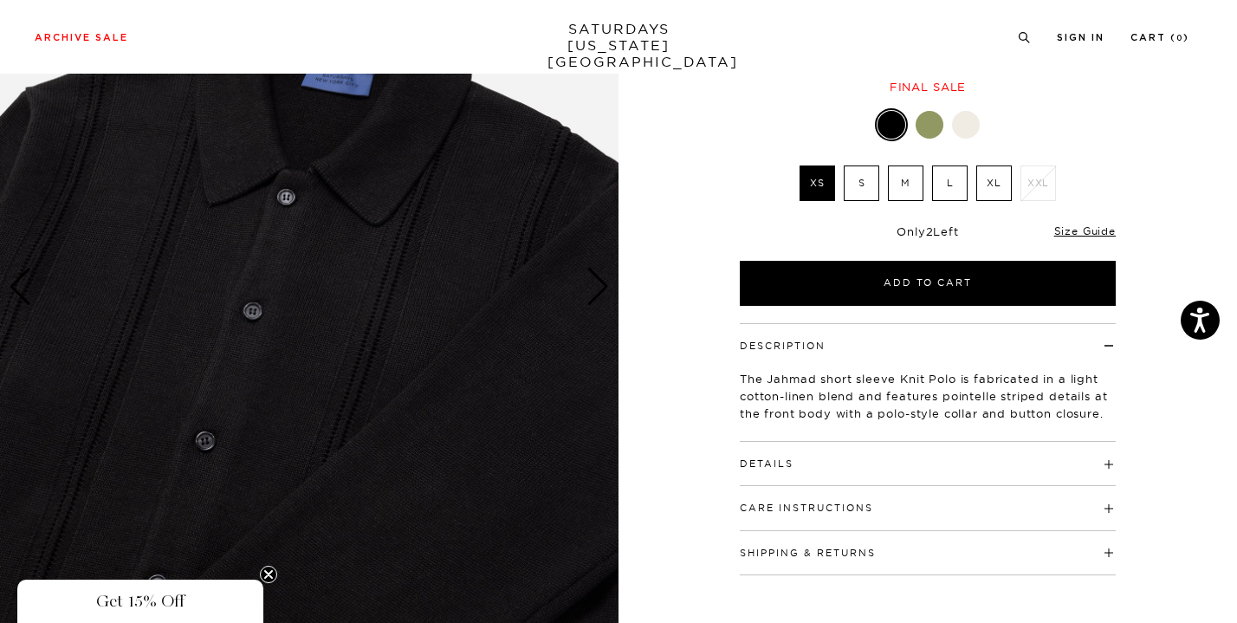
click at [972, 127] on div at bounding box center [966, 125] width 28 height 28
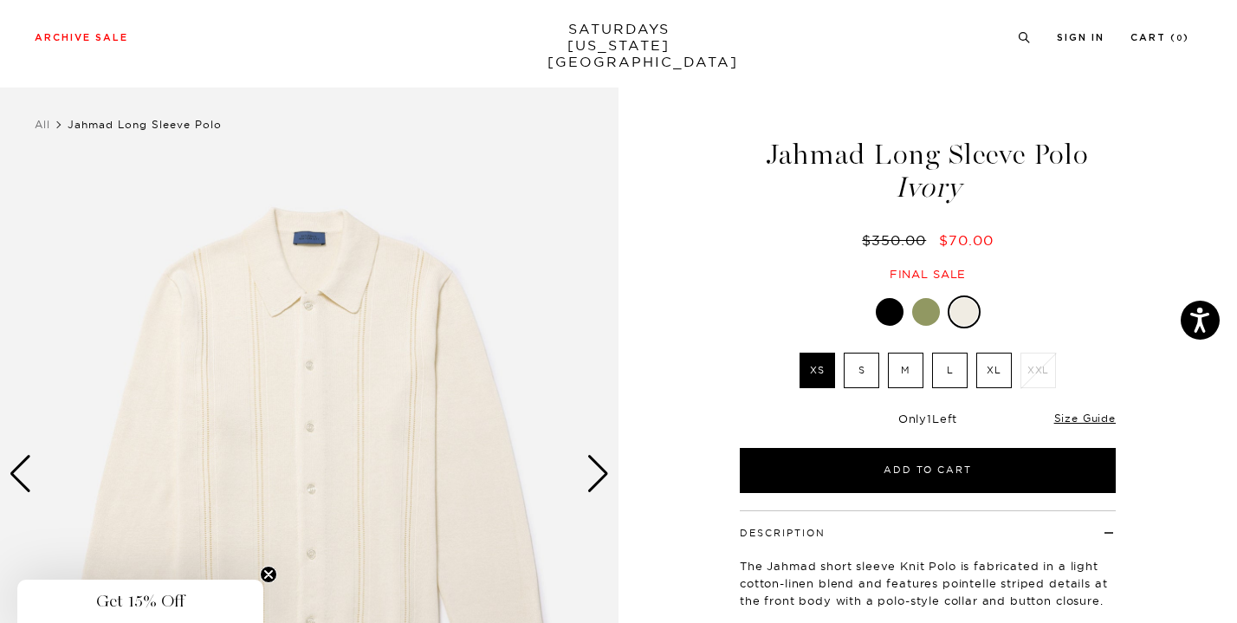
scroll to position [172, 0]
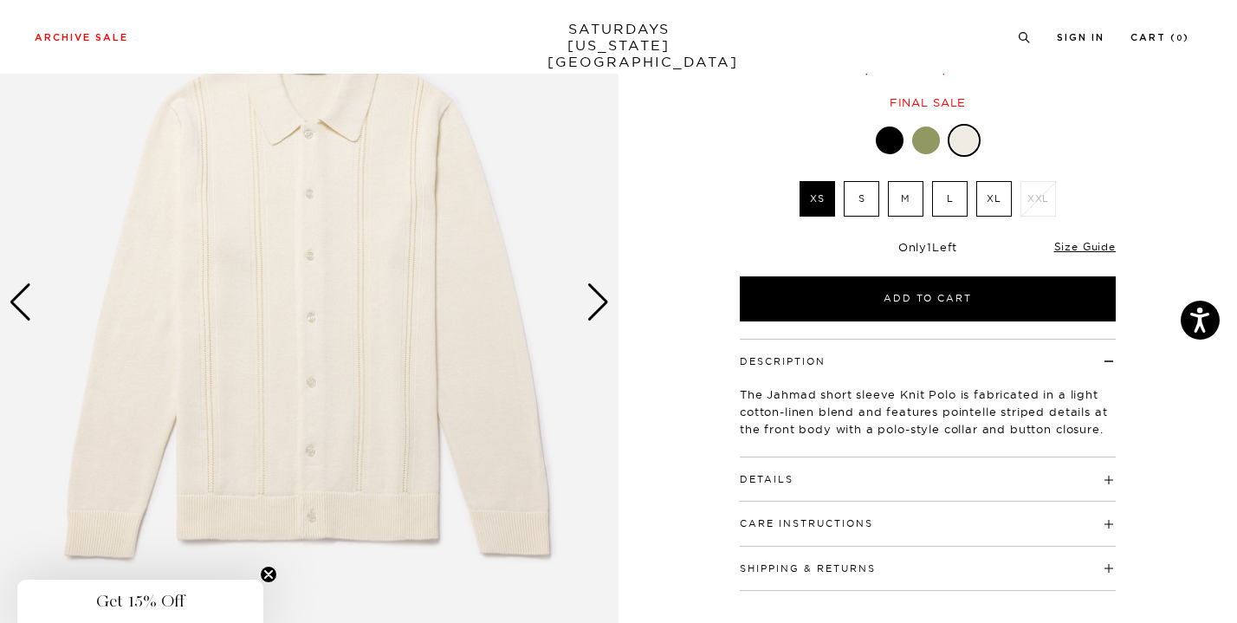
click at [591, 315] on div "Next slide" at bounding box center [598, 302] width 23 height 38
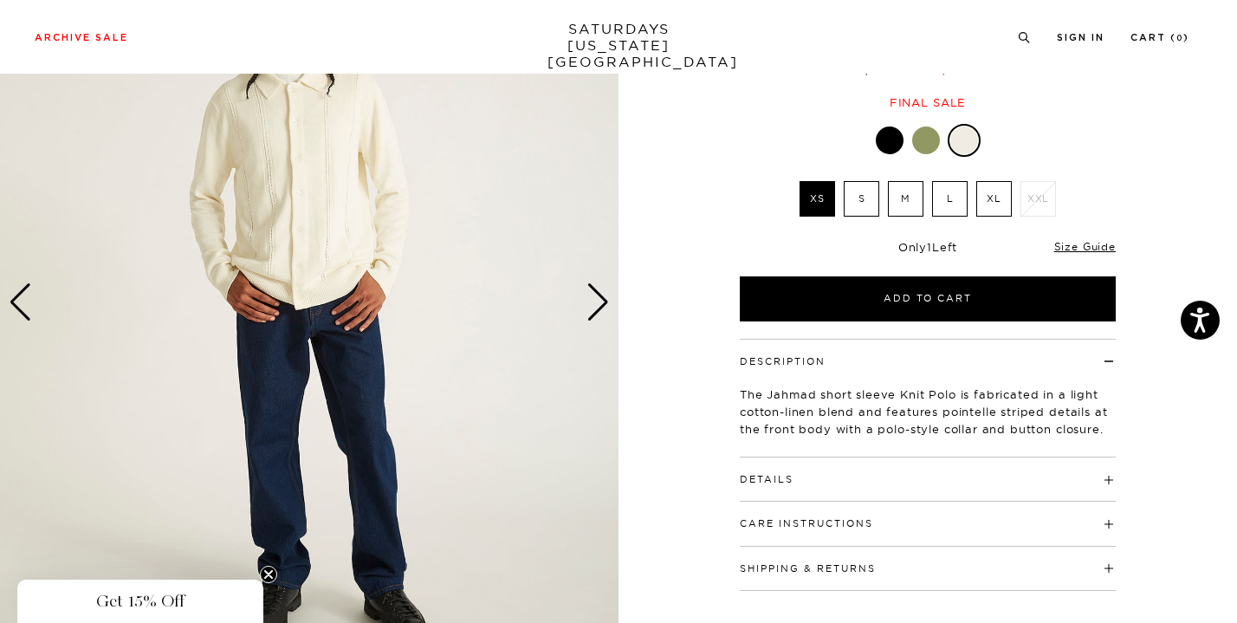
click at [591, 315] on div "Next slide" at bounding box center [598, 302] width 23 height 38
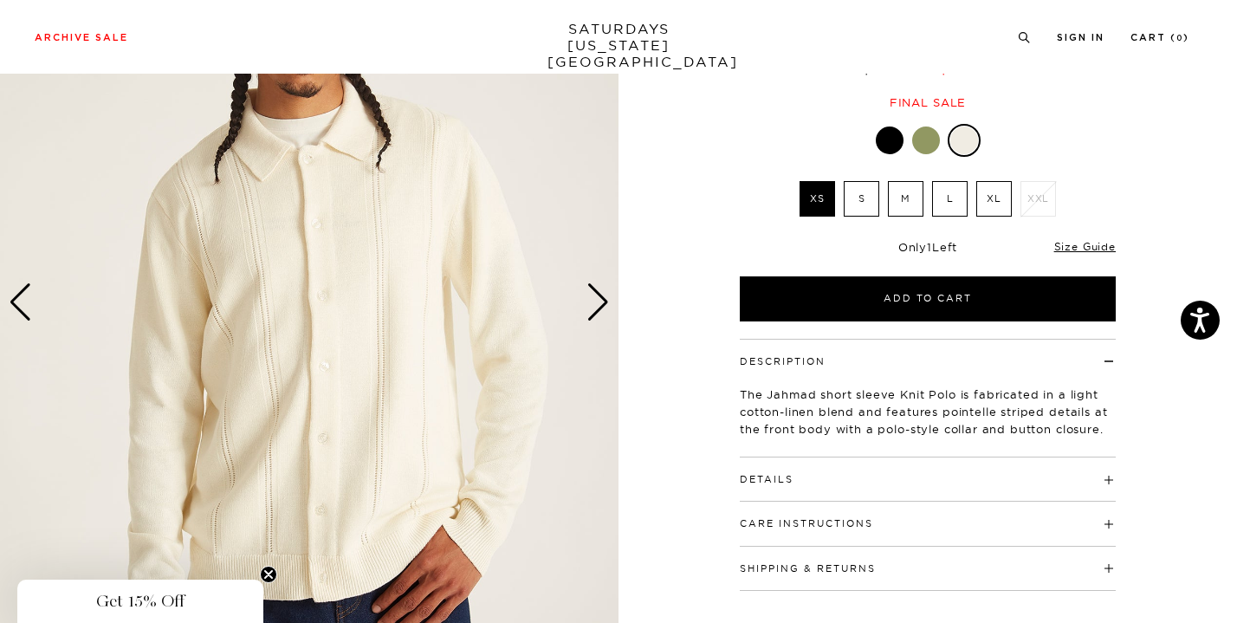
click at [591, 315] on div "Next slide" at bounding box center [598, 302] width 23 height 38
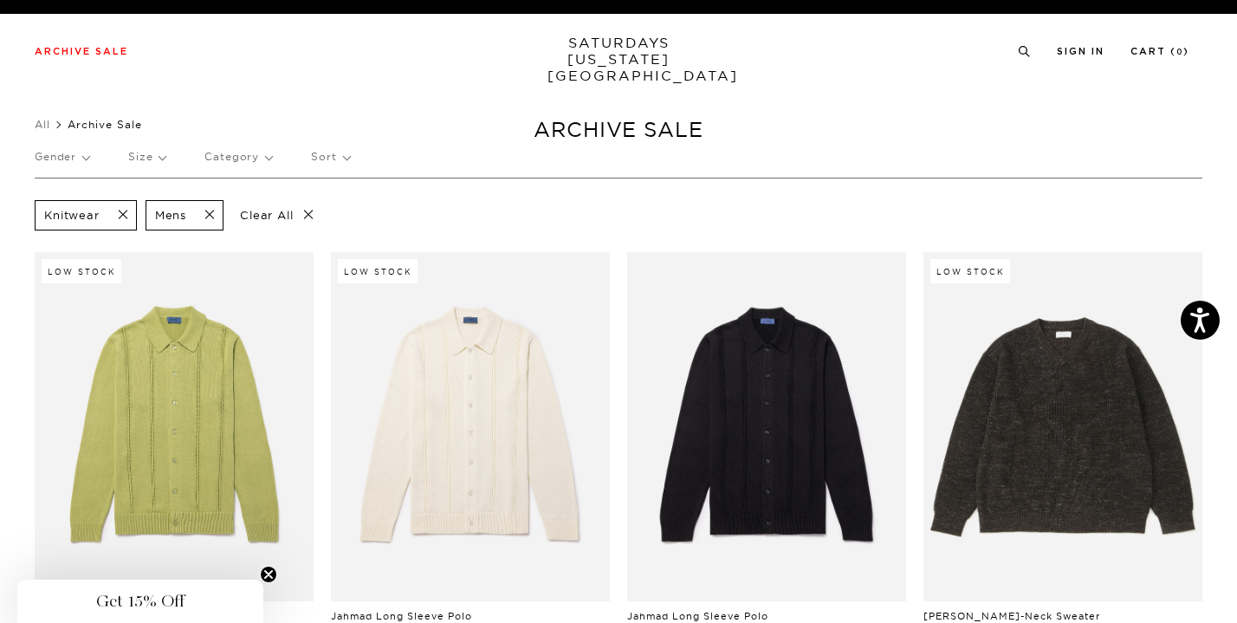
click at [229, 157] on p "Category" at bounding box center [238, 157] width 68 height 40
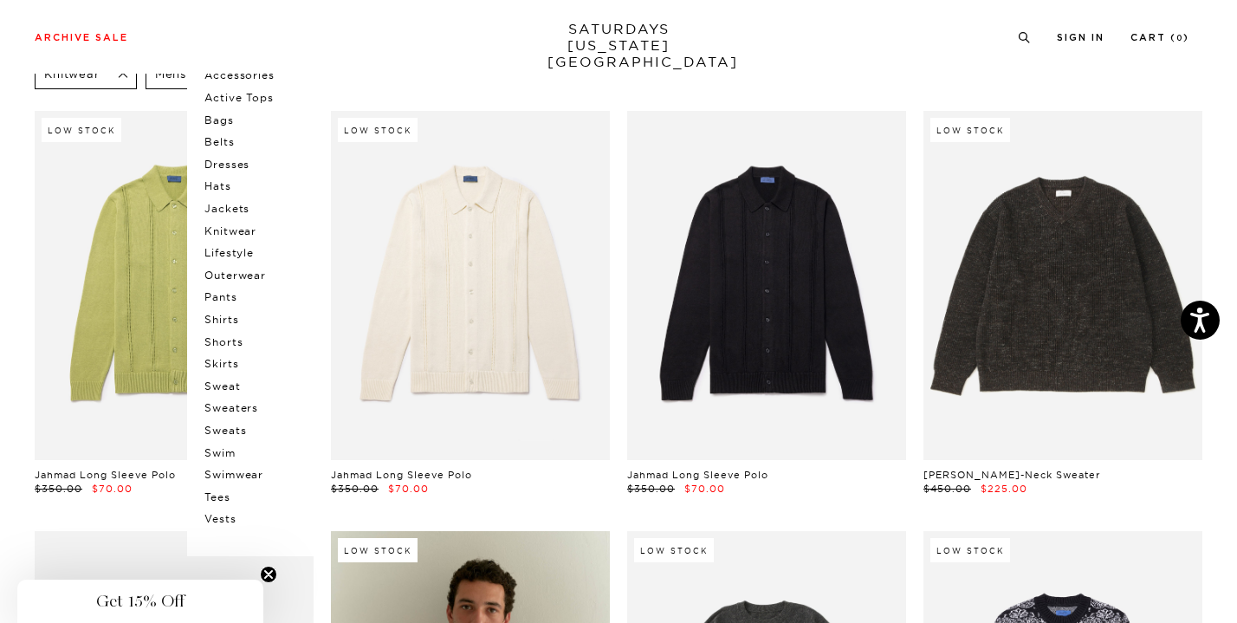
scroll to position [146, 0]
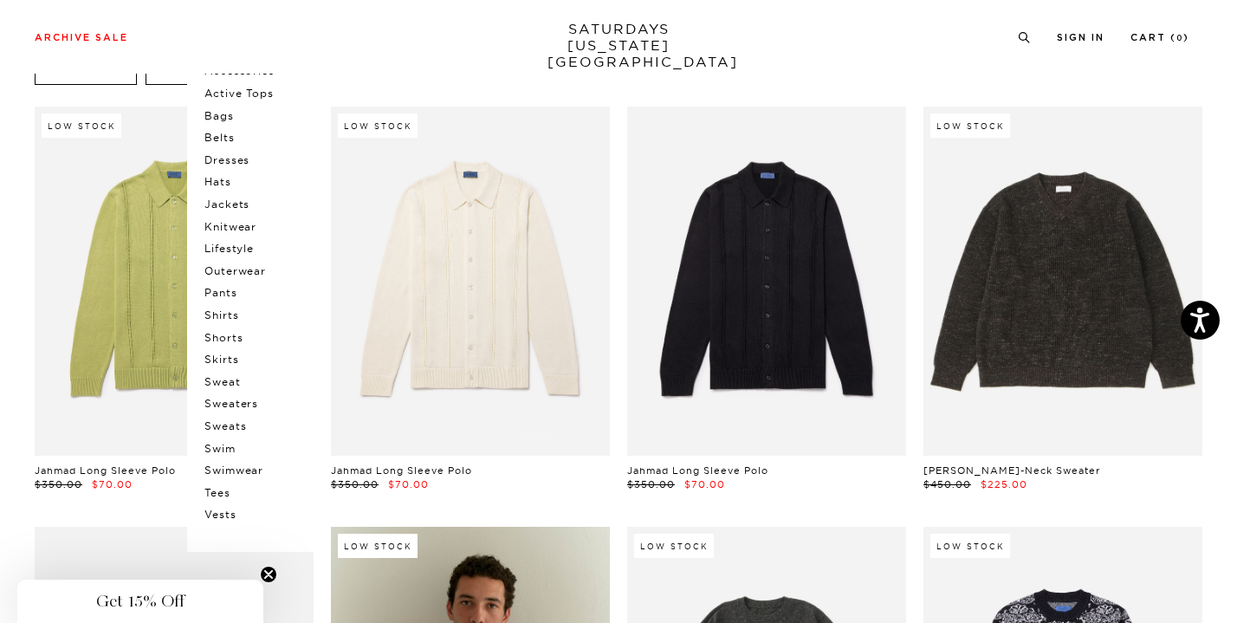
click at [226, 323] on p "Shirts" at bounding box center [256, 315] width 104 height 23
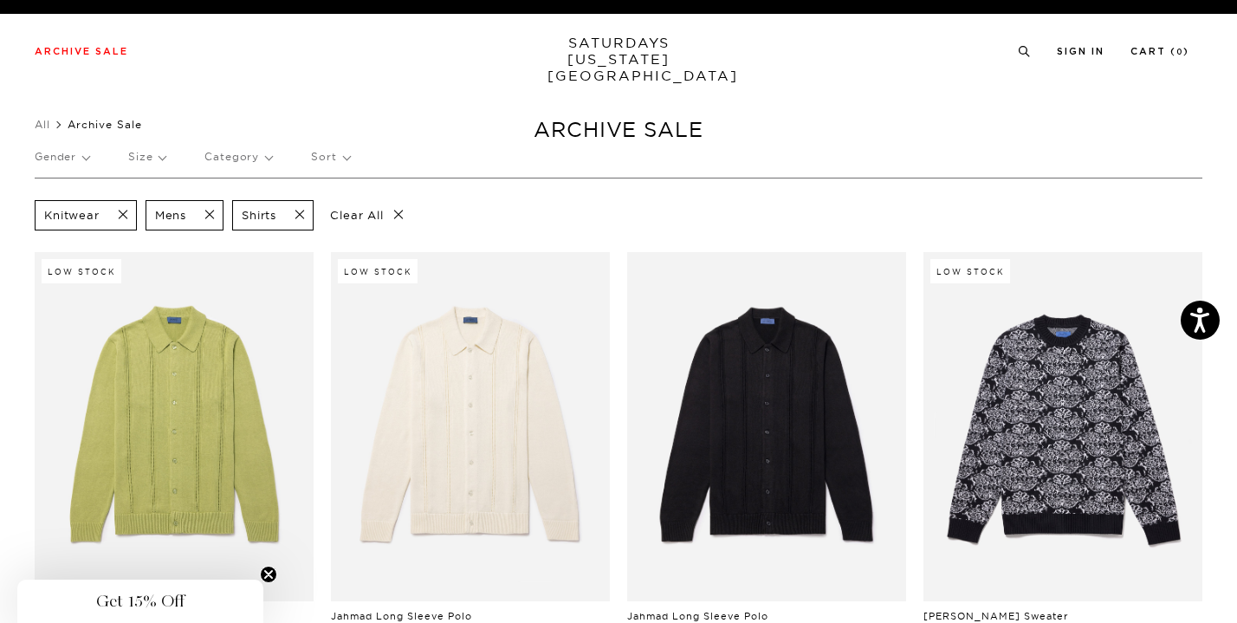
click at [123, 210] on span at bounding box center [118, 215] width 36 height 16
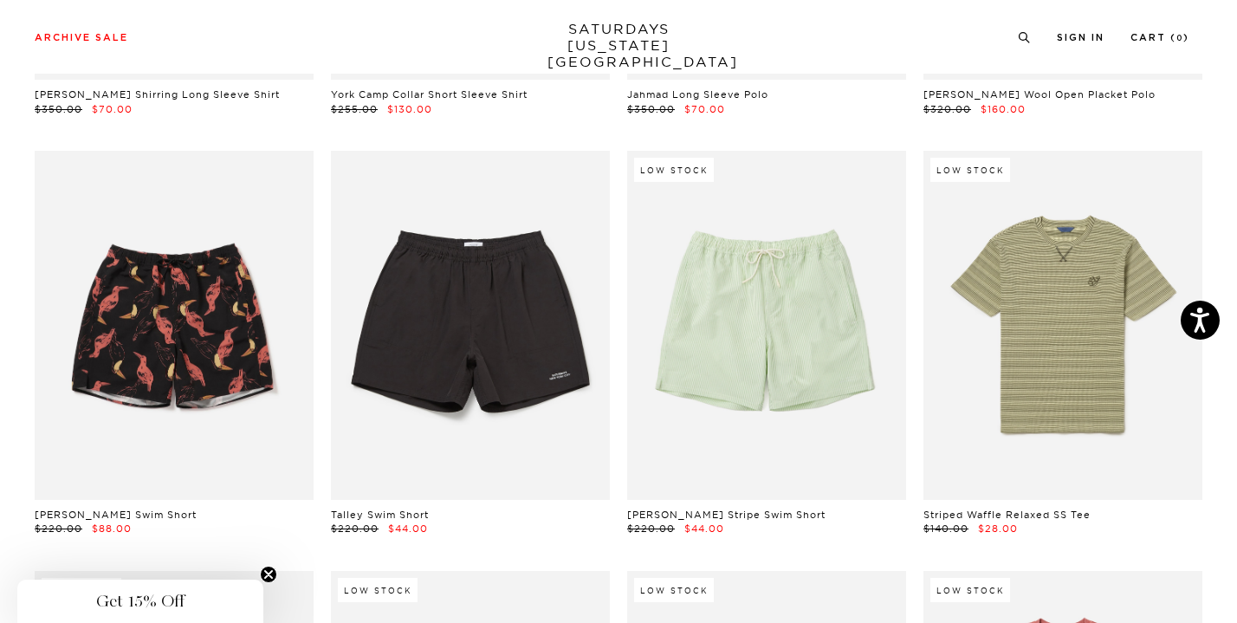
scroll to position [5168, 10]
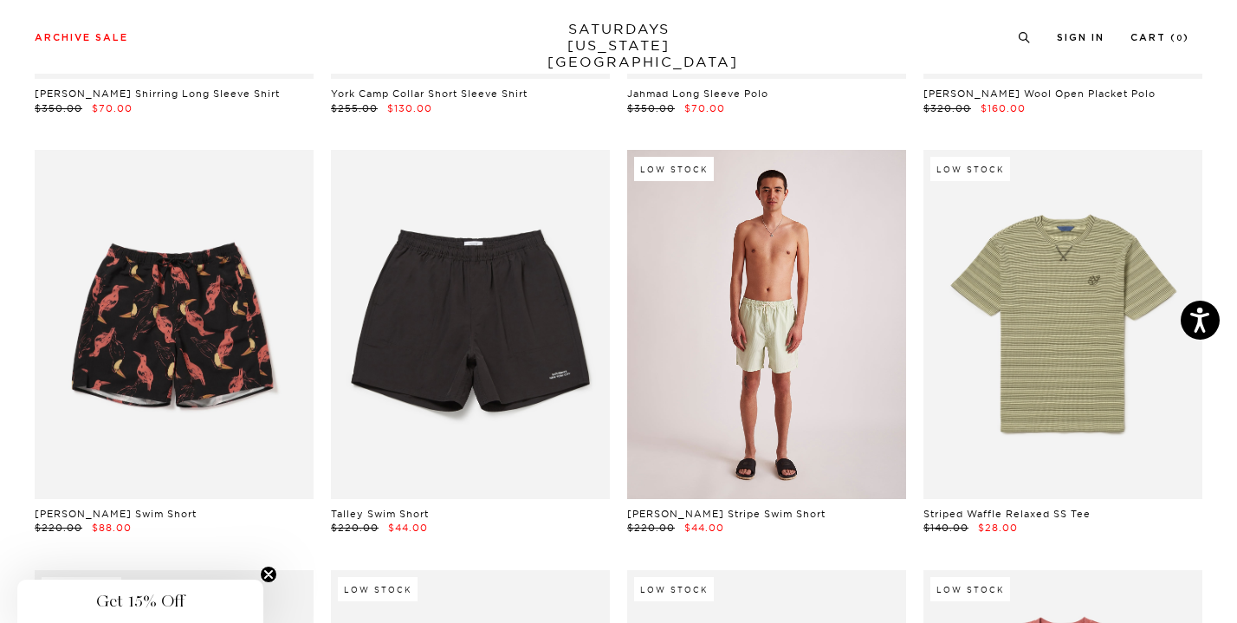
click at [745, 360] on link at bounding box center [766, 324] width 279 height 349
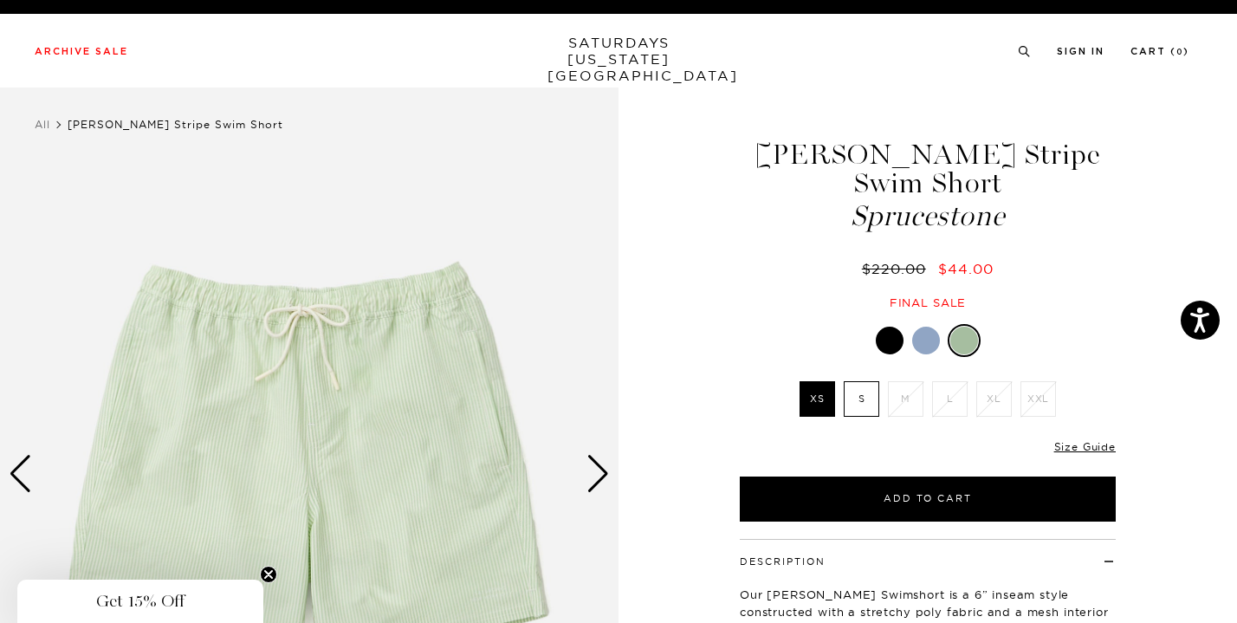
click at [925, 334] on div at bounding box center [926, 341] width 28 height 28
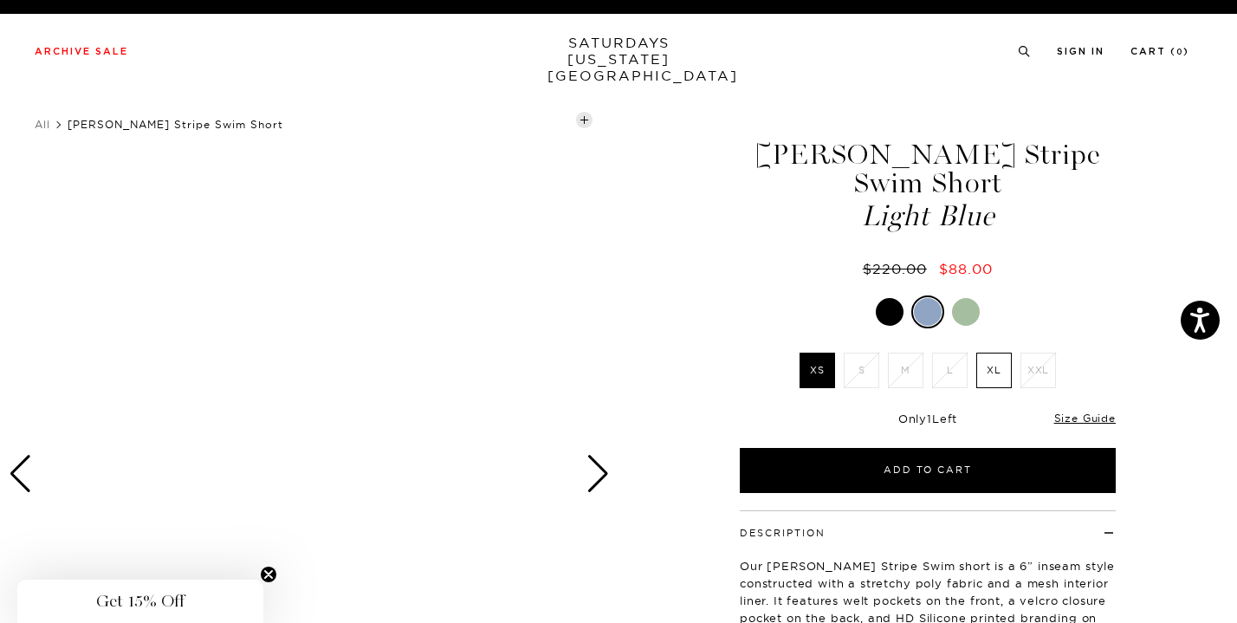
click at [882, 314] on div at bounding box center [890, 312] width 28 height 28
